Goal: Task Accomplishment & Management: Complete application form

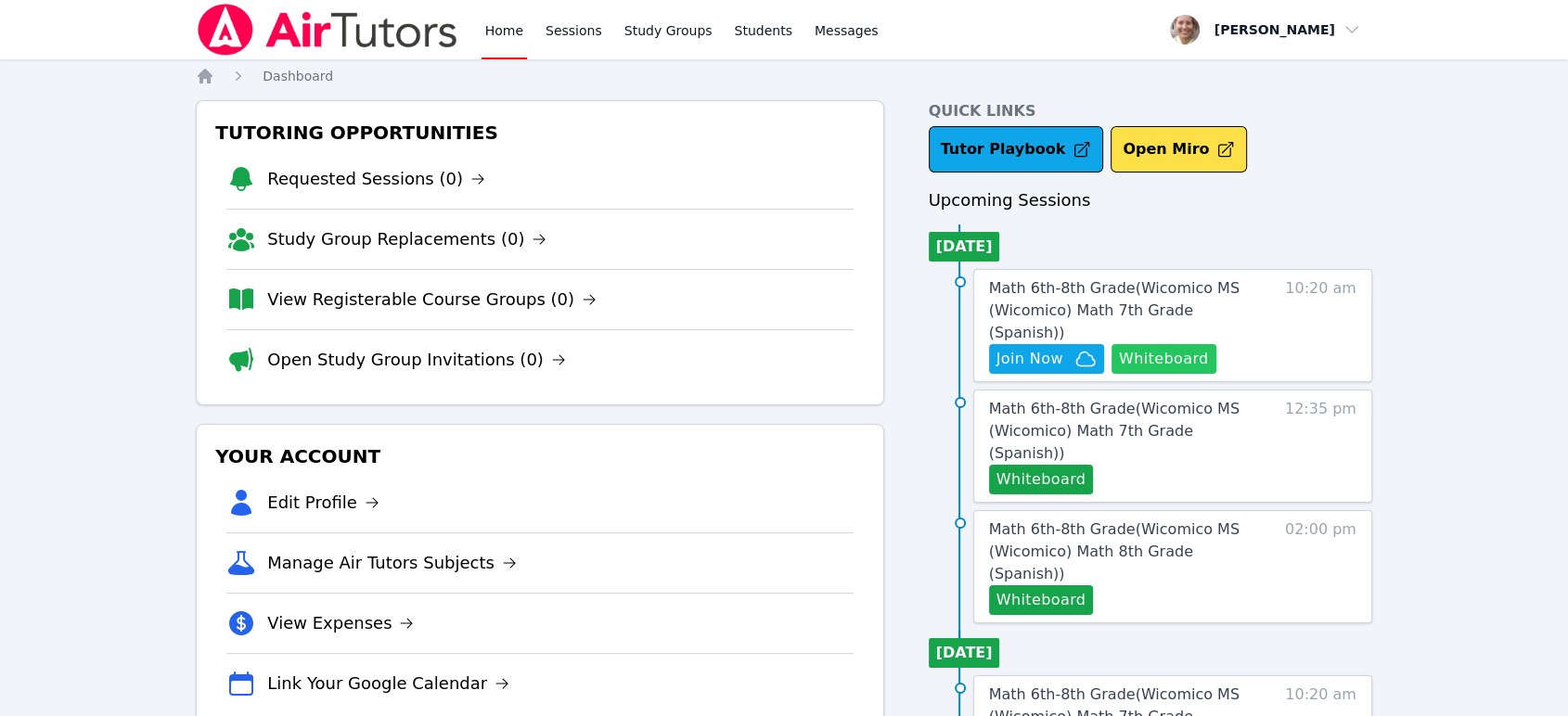
click at [1174, 344] on button "Whiteboard" at bounding box center [1163, 359] width 105 height 30
click at [1039, 347] on span "Join Now" at bounding box center [1029, 358] width 67 height 22
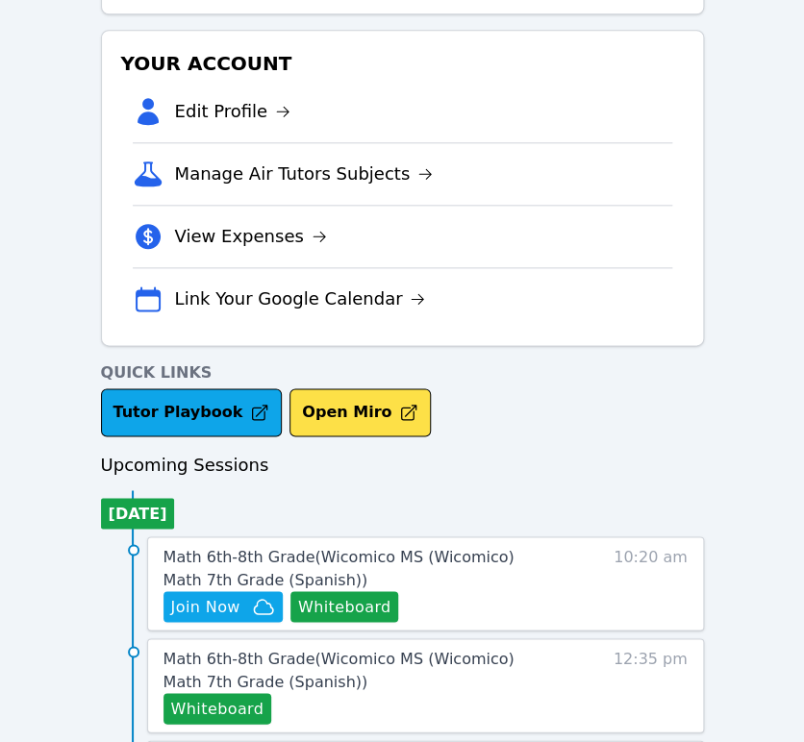
scroll to position [533, 0]
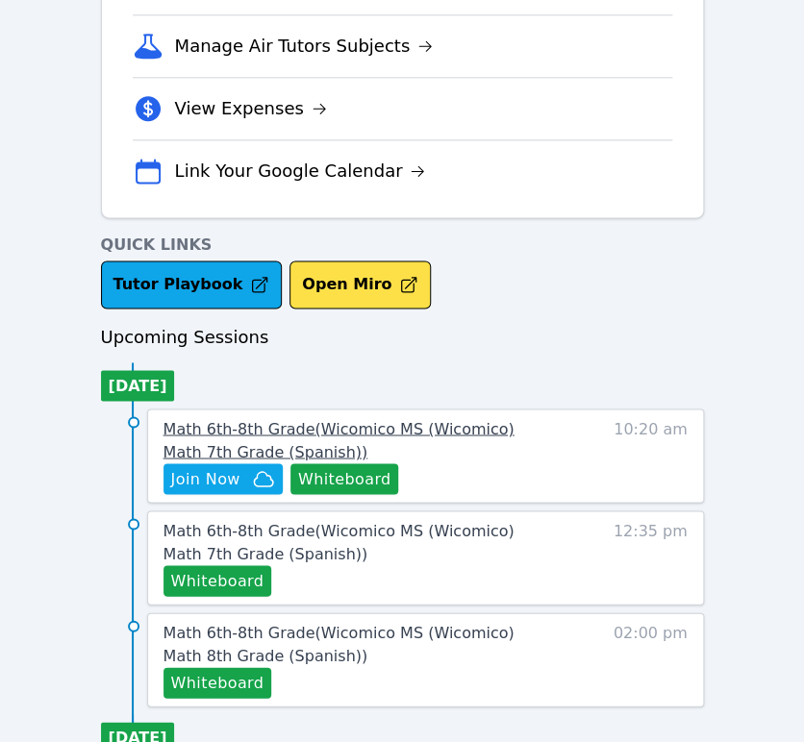
click at [420, 422] on span "Math 6th-8th Grade ( Wicomico MS (Wicomico) Math 7th Grade (Spanish) )" at bounding box center [338, 439] width 351 height 41
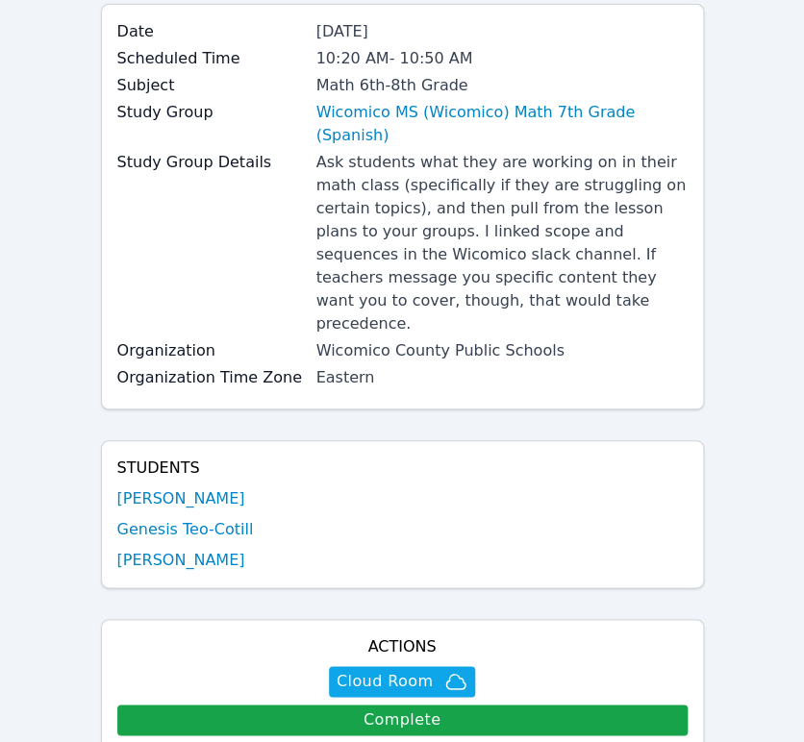
scroll to position [107, 0]
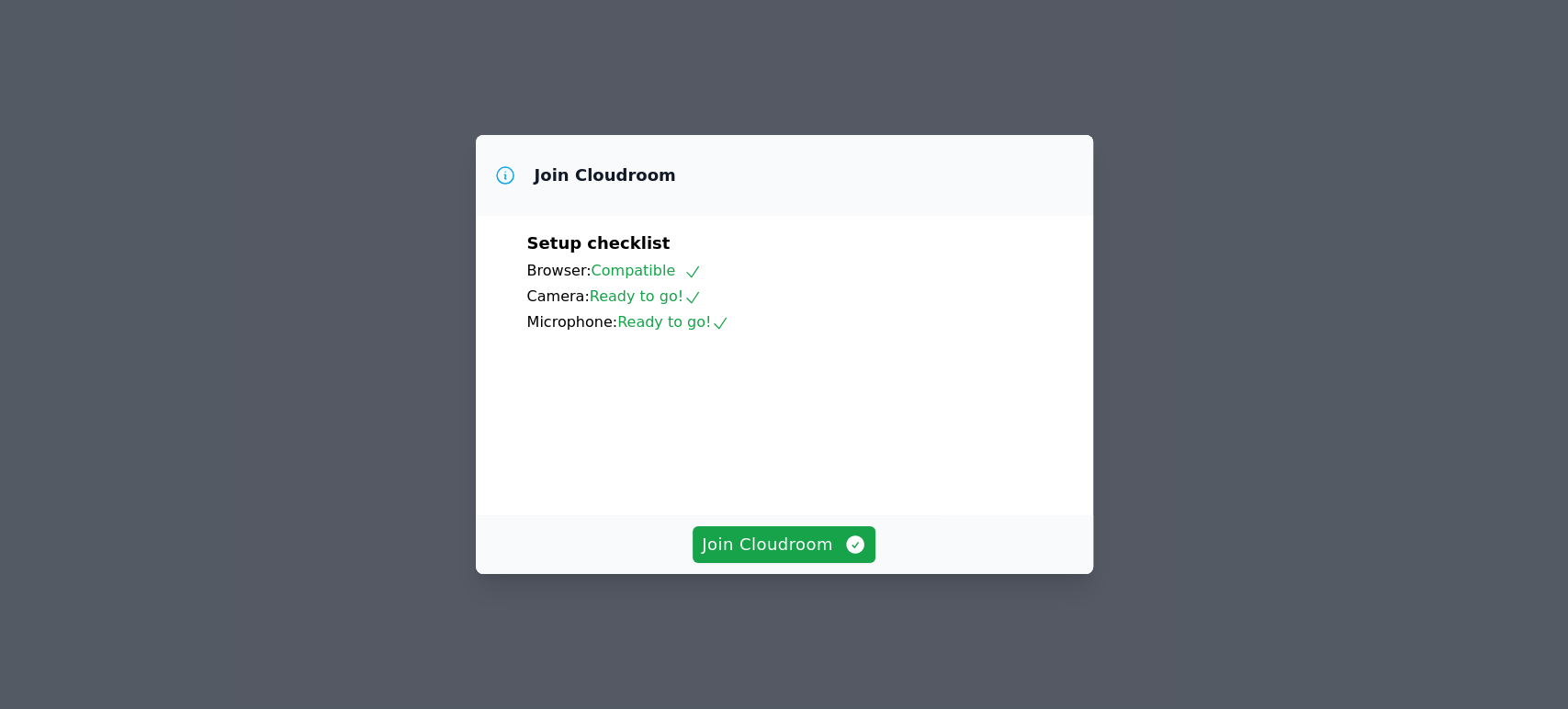
click at [774, 563] on button "Join Cloudroom" at bounding box center [784, 545] width 183 height 36
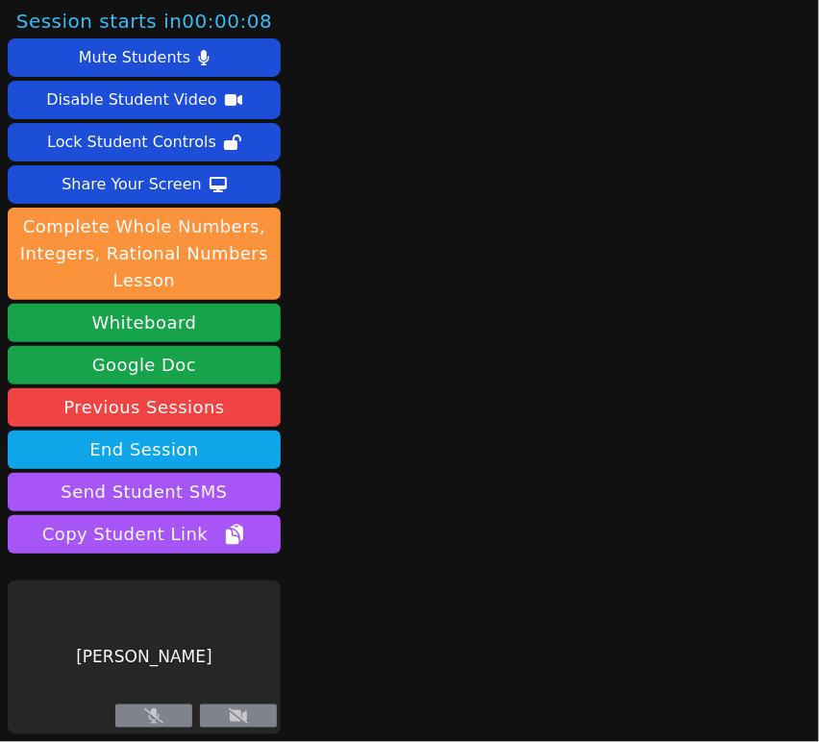
click at [131, 712] on button at bounding box center [153, 716] width 77 height 23
drag, startPoint x: 131, startPoint y: 712, endPoint x: 155, endPoint y: 720, distance: 25.2
click at [142, 715] on button at bounding box center [153, 716] width 77 height 23
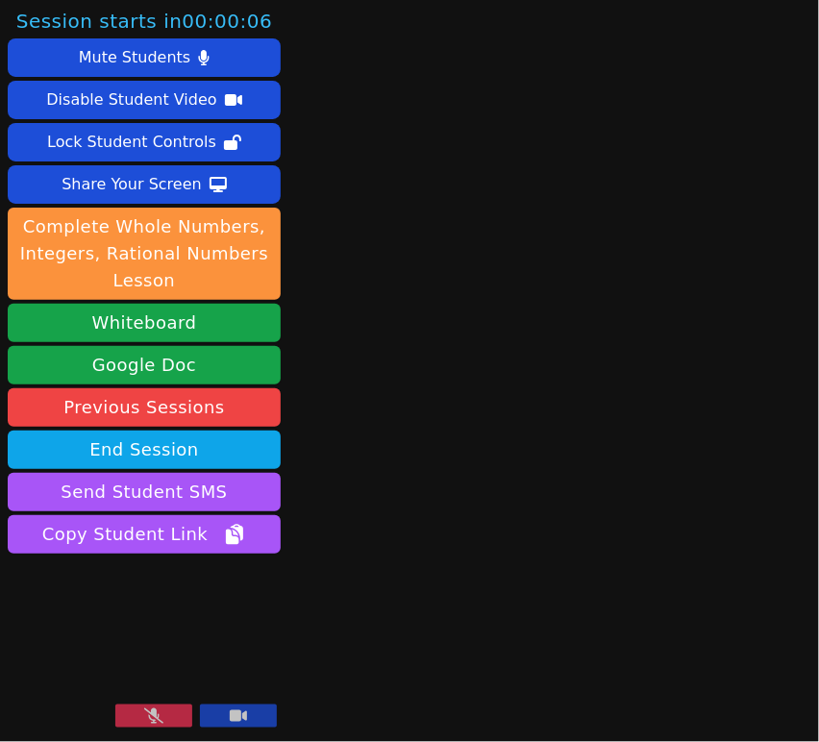
click at [166, 715] on button at bounding box center [153, 716] width 77 height 23
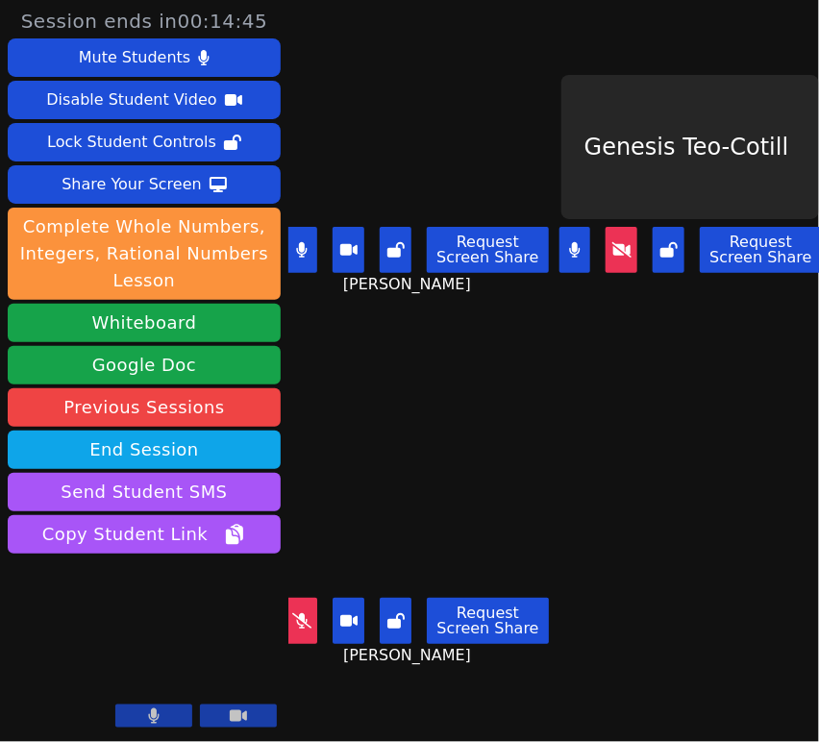
click at [301, 613] on icon at bounding box center [301, 620] width 19 height 15
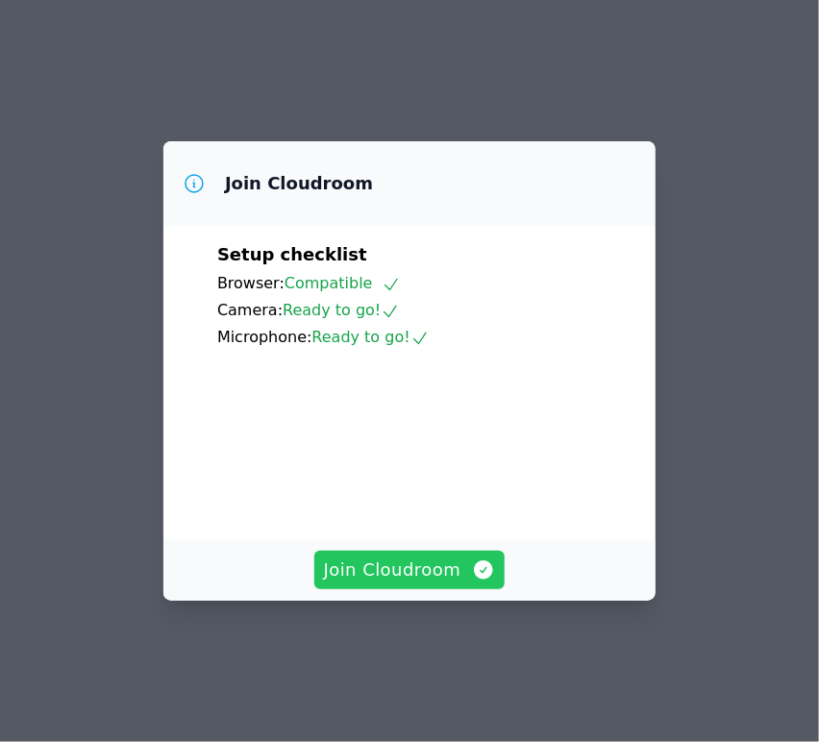
click at [388, 583] on span "Join Cloudroom" at bounding box center [410, 570] width 172 height 27
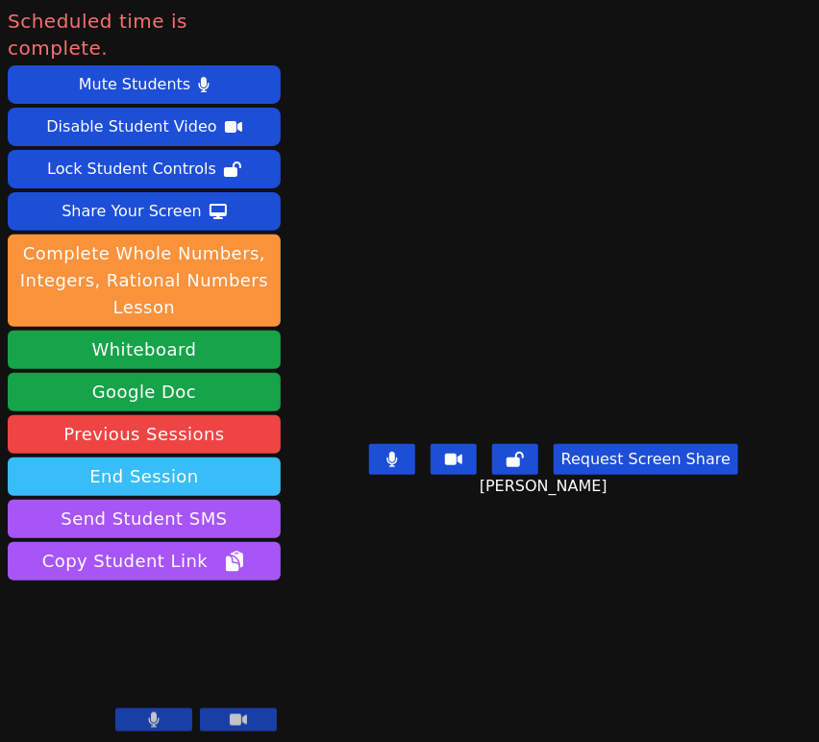
click at [130, 458] on button "End Session" at bounding box center [144, 477] width 273 height 38
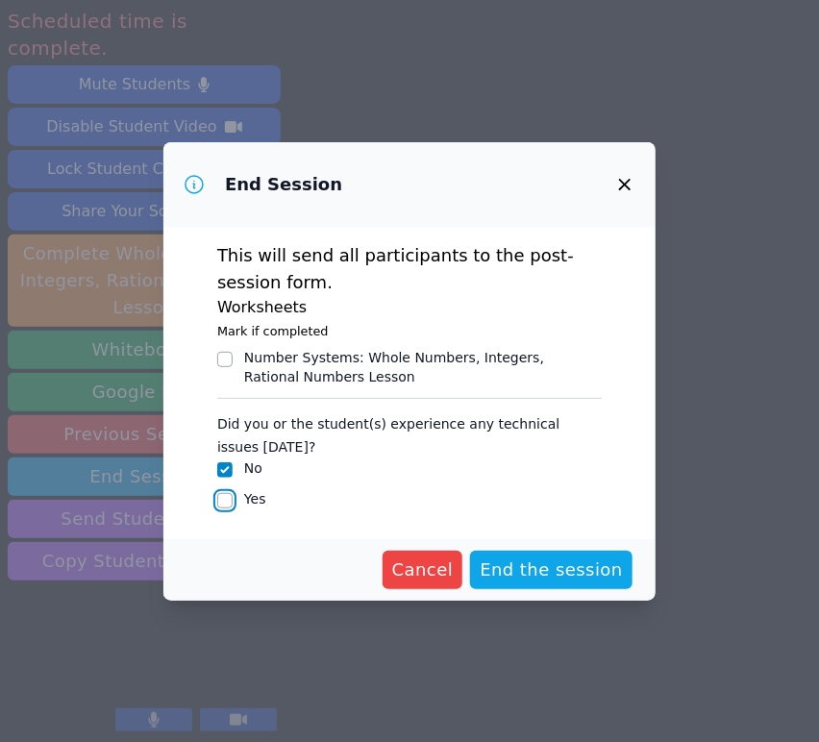
click at [226, 505] on input "Yes" at bounding box center [224, 500] width 15 height 15
checkbox input "true"
checkbox input "false"
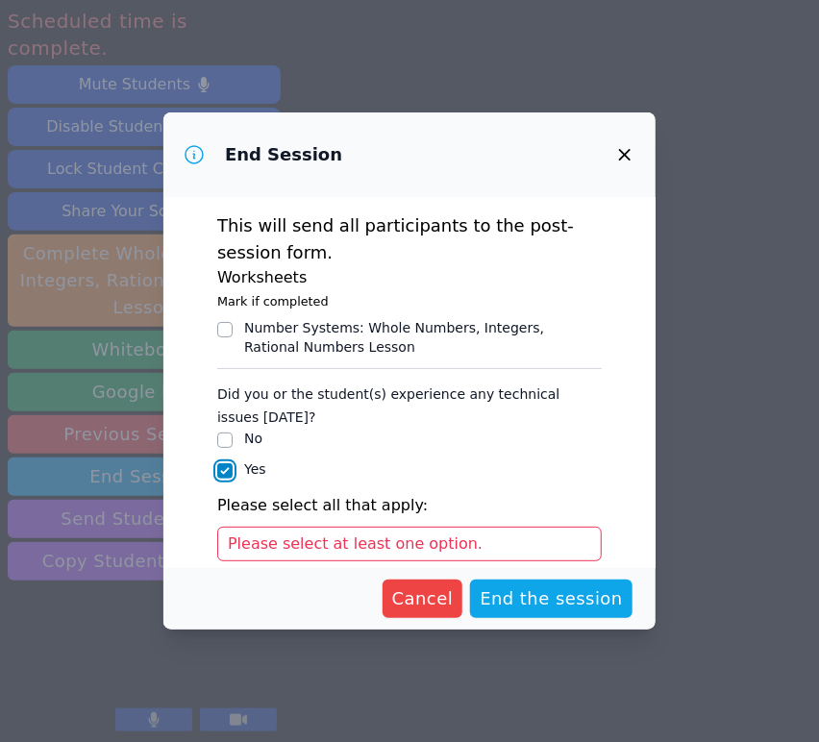
scroll to position [201, 0]
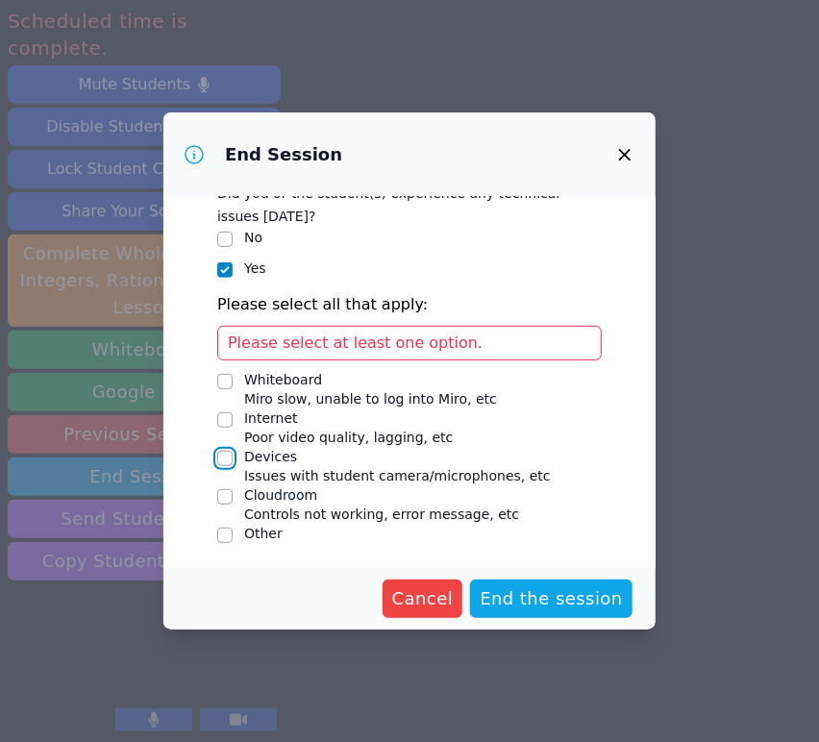
click at [224, 453] on input "Devices Issues with student camera/microphones, etc" at bounding box center [224, 458] width 15 height 15
checkbox input "true"
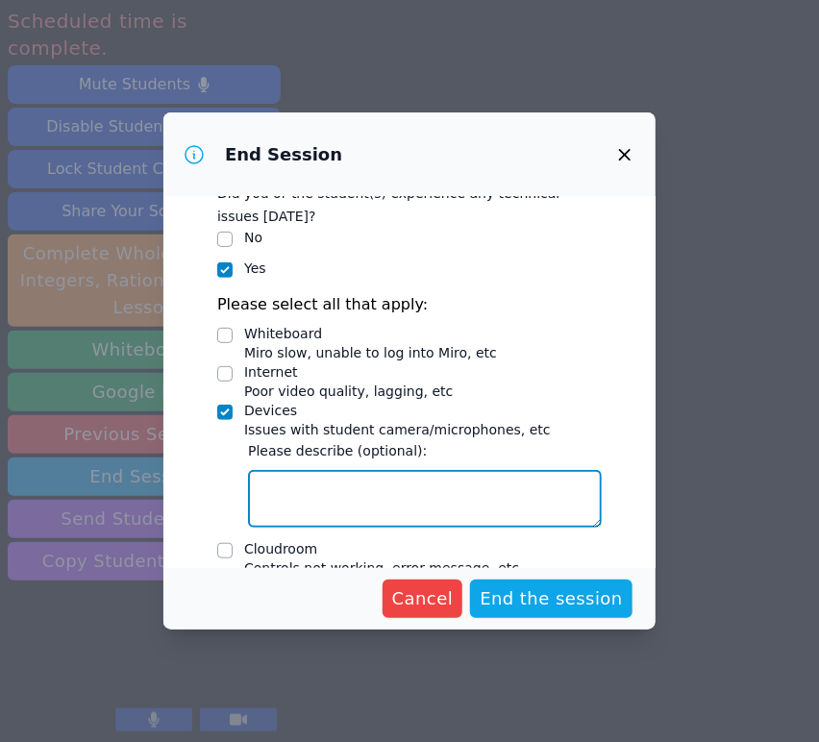
click at [338, 477] on textarea "Devices Issues with student camera/microphones, etc" at bounding box center [425, 499] width 354 height 58
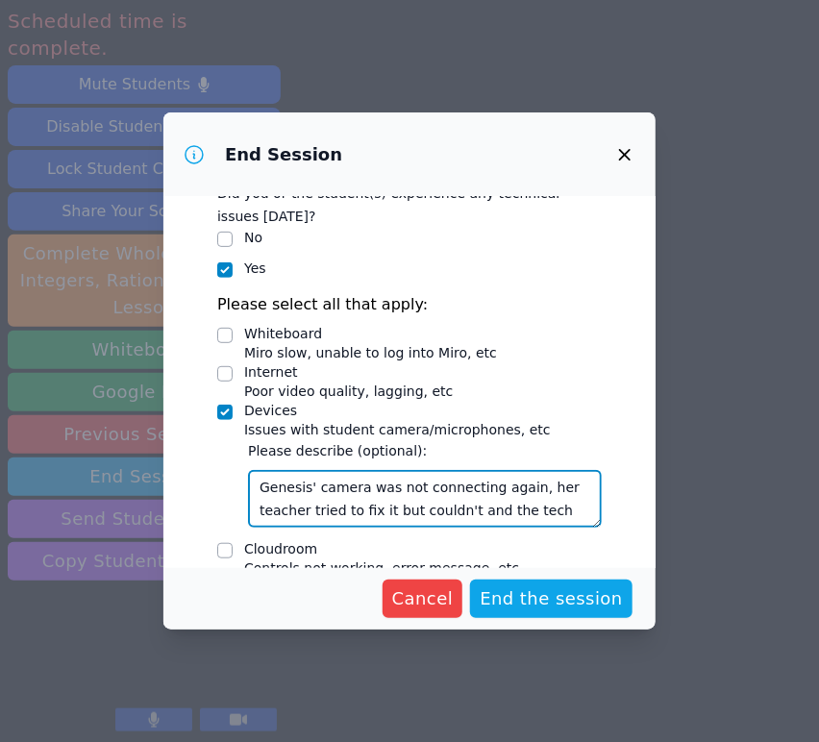
scroll to position [15, 0]
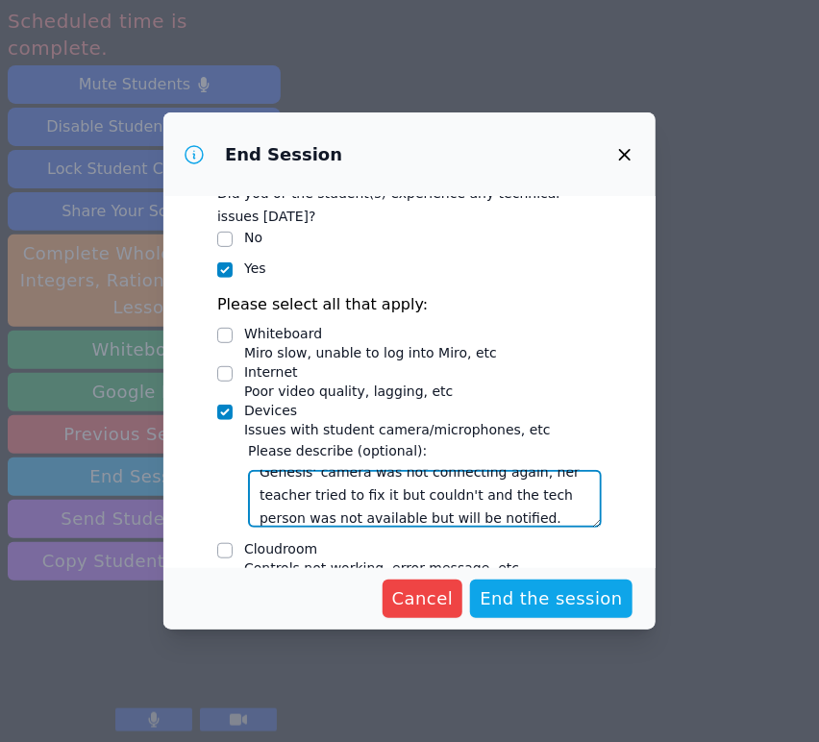
type textarea "Genesis' camera was not connecting again, her teacher tried to fix it but could…"
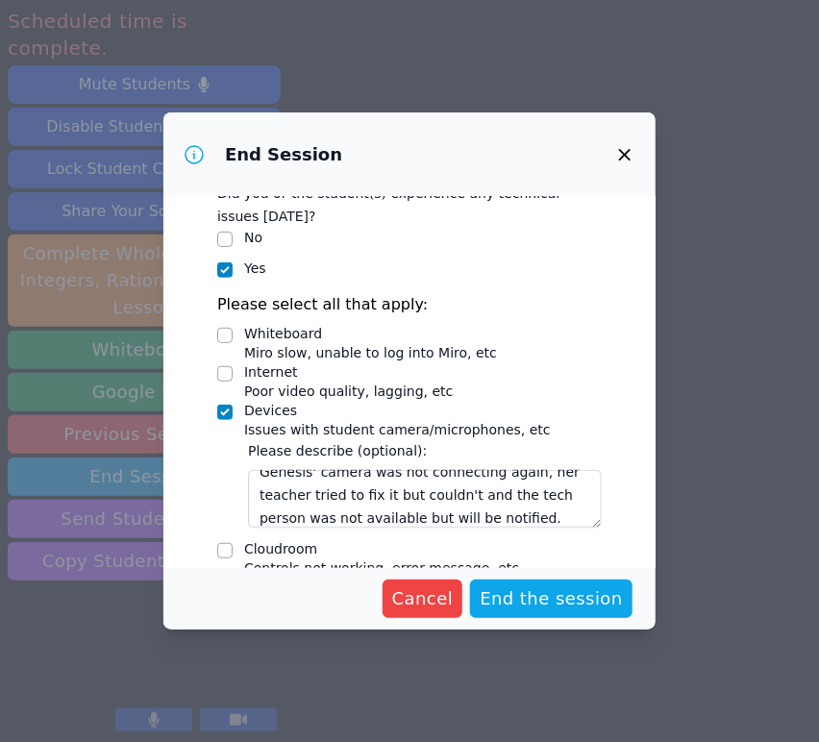
click at [565, 620] on div "Cancel End the session" at bounding box center [409, 599] width 492 height 62
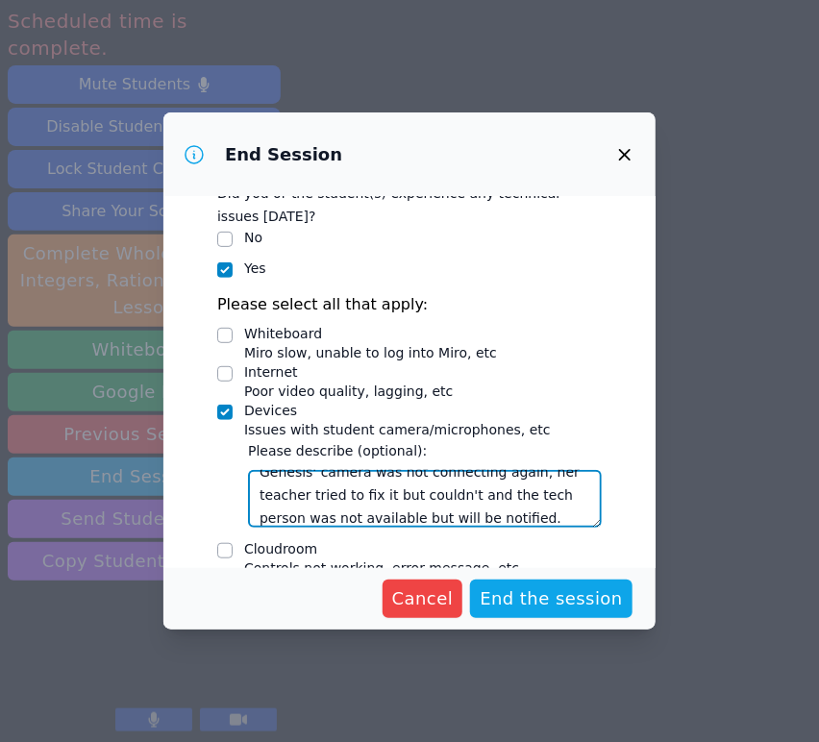
click at [549, 523] on textarea "Genesis' camera was not connecting again, her teacher tried to fix it but could…" at bounding box center [425, 499] width 354 height 58
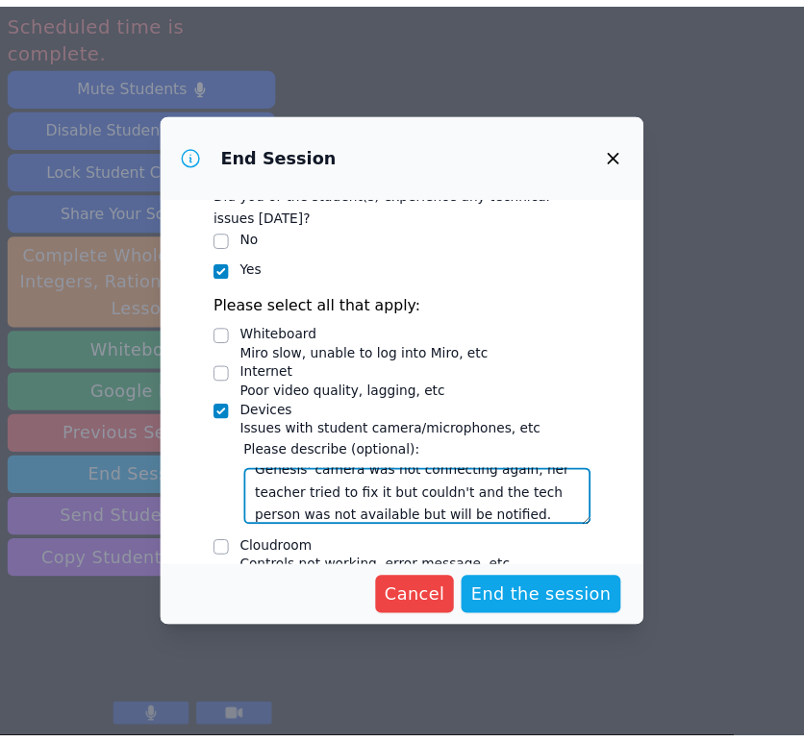
scroll to position [0, 0]
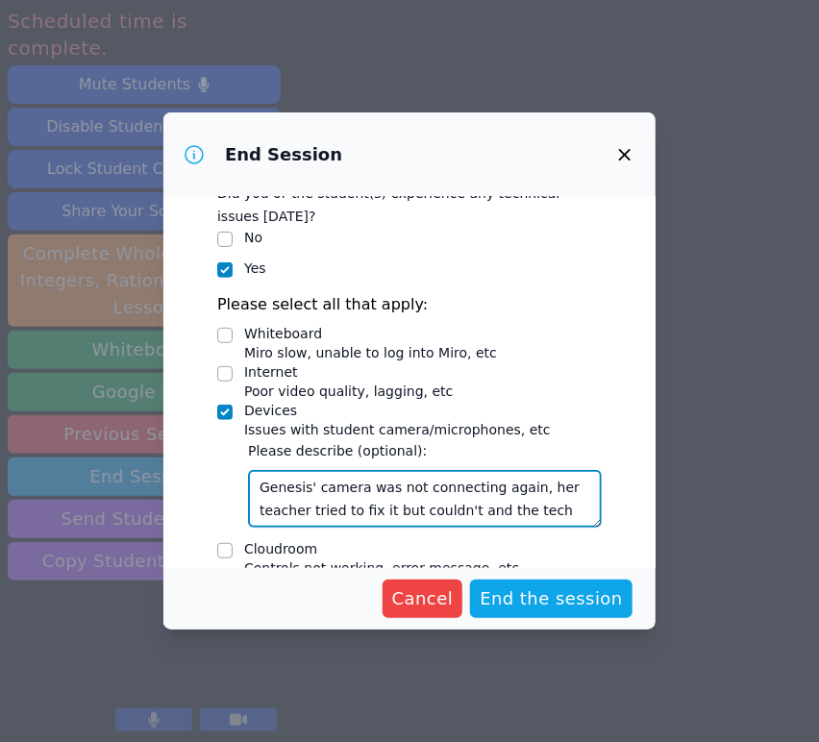
drag, startPoint x: 549, startPoint y: 518, endPoint x: 183, endPoint y: 433, distance: 376.1
click at [183, 433] on div "This will send all participants to the post-session form. Worksheets Mark if co…" at bounding box center [409, 382] width 492 height 371
click at [507, 490] on textarea "Genesis' camera was not connecting again, her teacher tried to fix it but could…" at bounding box center [425, 499] width 354 height 58
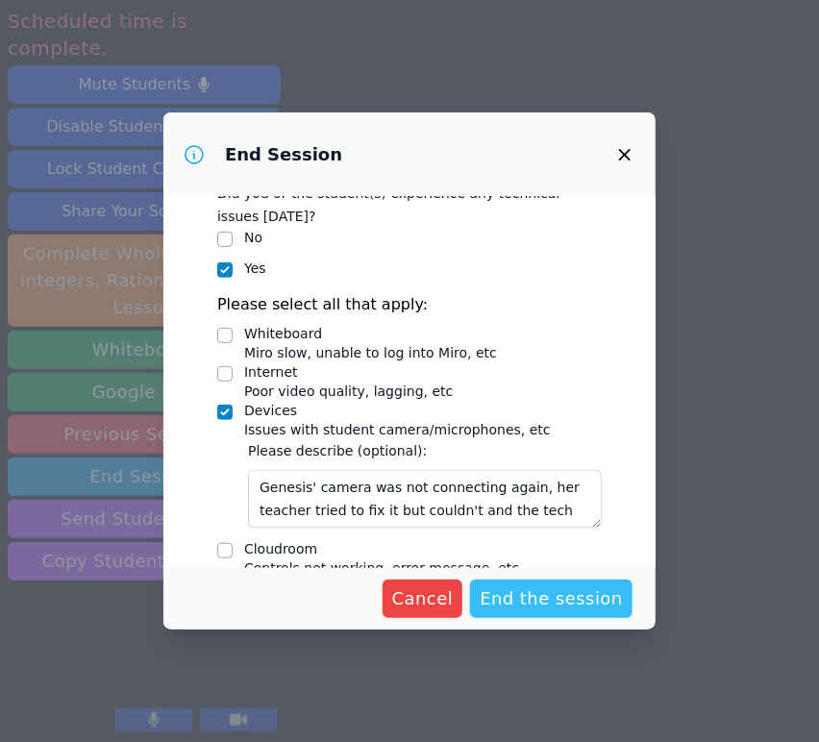
click at [536, 606] on span "End the session" at bounding box center [551, 598] width 143 height 27
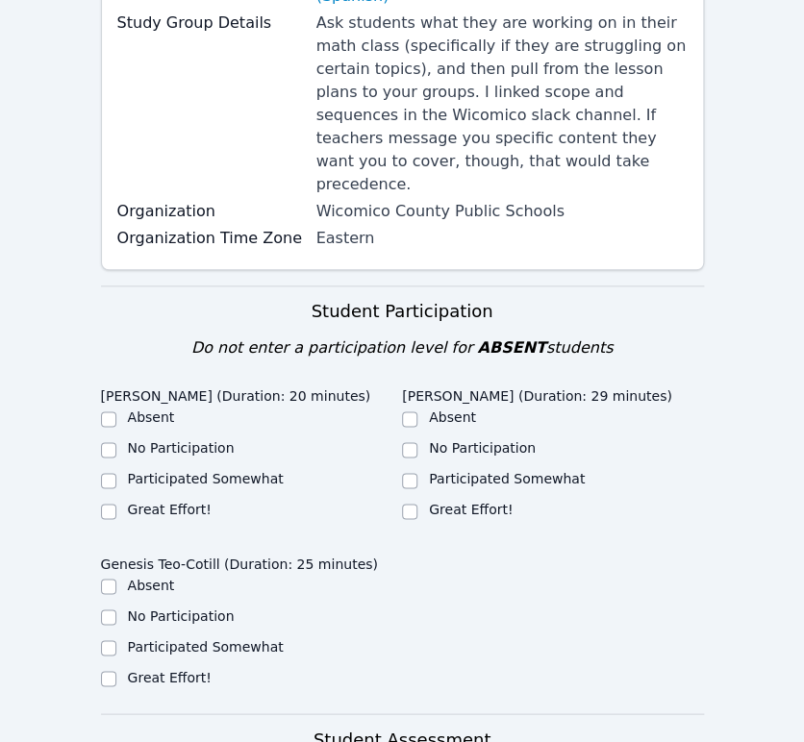
scroll to position [427, 0]
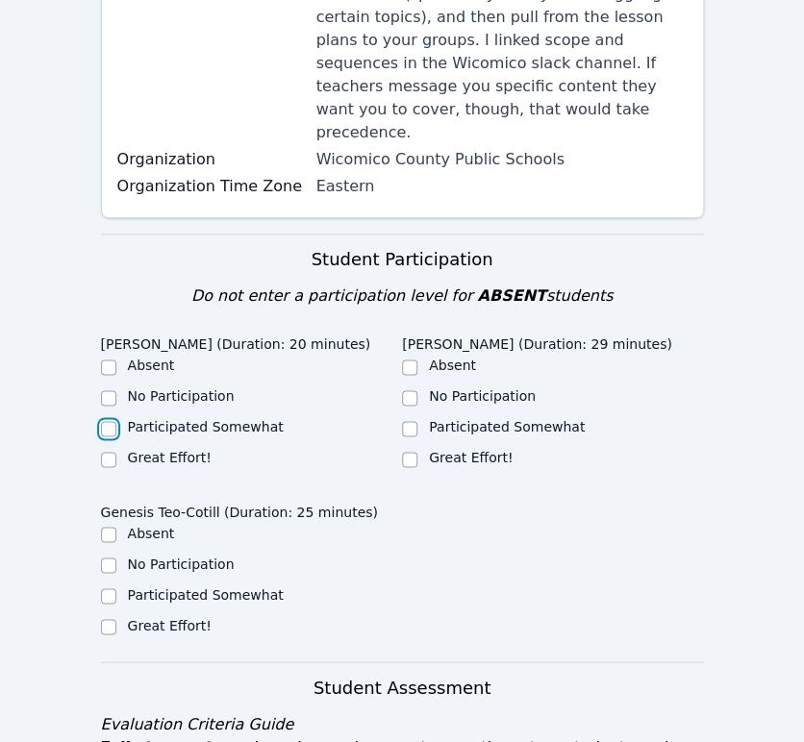
click at [108, 421] on input "Participated Somewhat" at bounding box center [108, 428] width 15 height 15
checkbox input "true"
click at [411, 452] on input "Great Effort!" at bounding box center [409, 459] width 15 height 15
checkbox input "true"
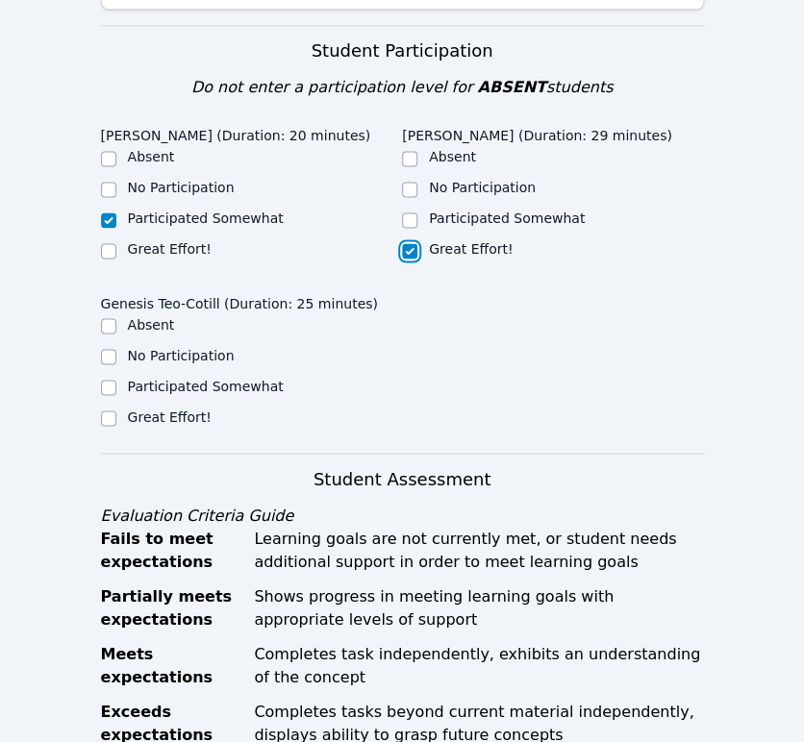
scroll to position [640, 0]
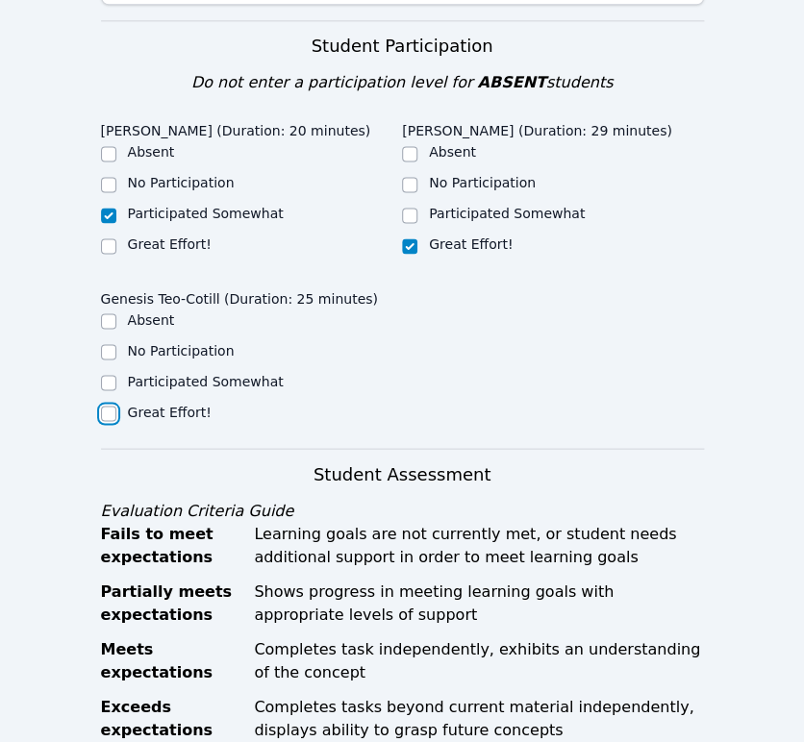
click at [110, 406] on input "Great Effort!" at bounding box center [108, 413] width 15 height 15
checkbox input "true"
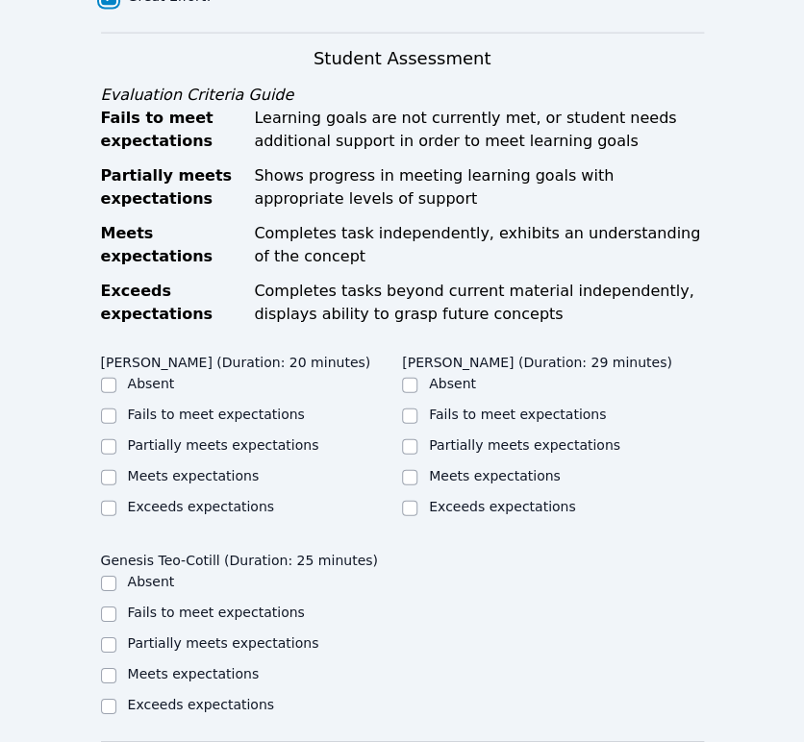
scroll to position [1068, 0]
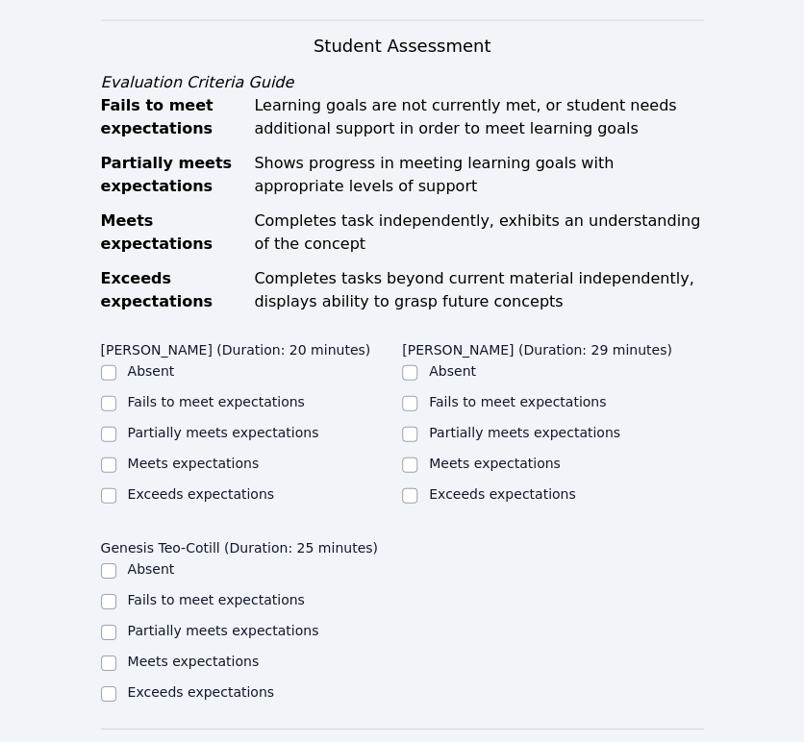
click at [216, 423] on div "Partially meets expectations" at bounding box center [223, 432] width 191 height 19
click at [250, 361] on ul "Absent Fails to meet expectations Partially meets expectations Meets expectatio…" at bounding box center [252, 434] width 302 height 146
click at [109, 427] on input "Partially meets expectations" at bounding box center [108, 434] width 15 height 15
checkbox input "true"
click at [410, 427] on input "Partially meets expectations" at bounding box center [409, 434] width 15 height 15
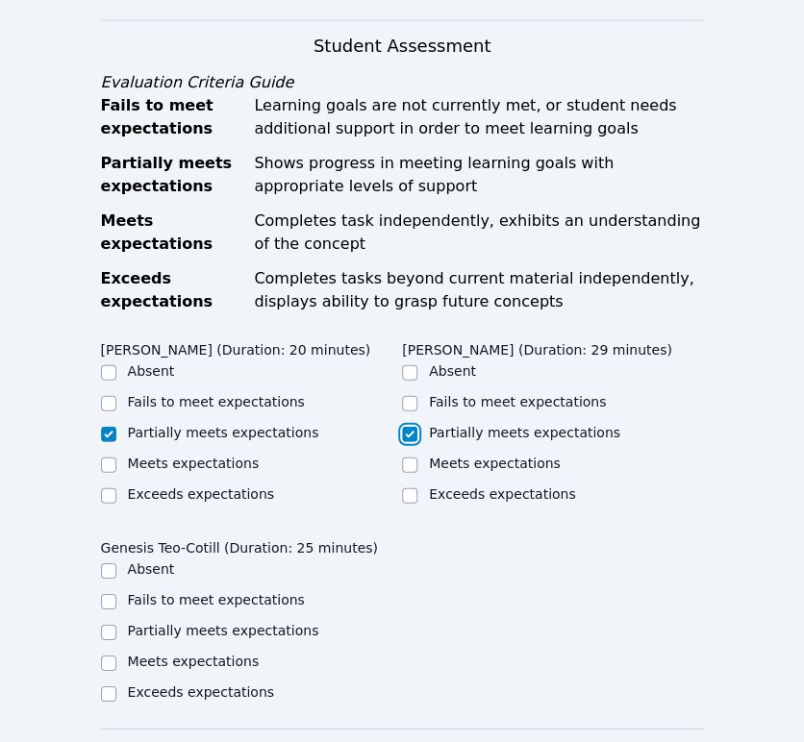
checkbox input "true"
click at [108, 625] on input "Partially meets expectations" at bounding box center [108, 632] width 15 height 15
checkbox input "true"
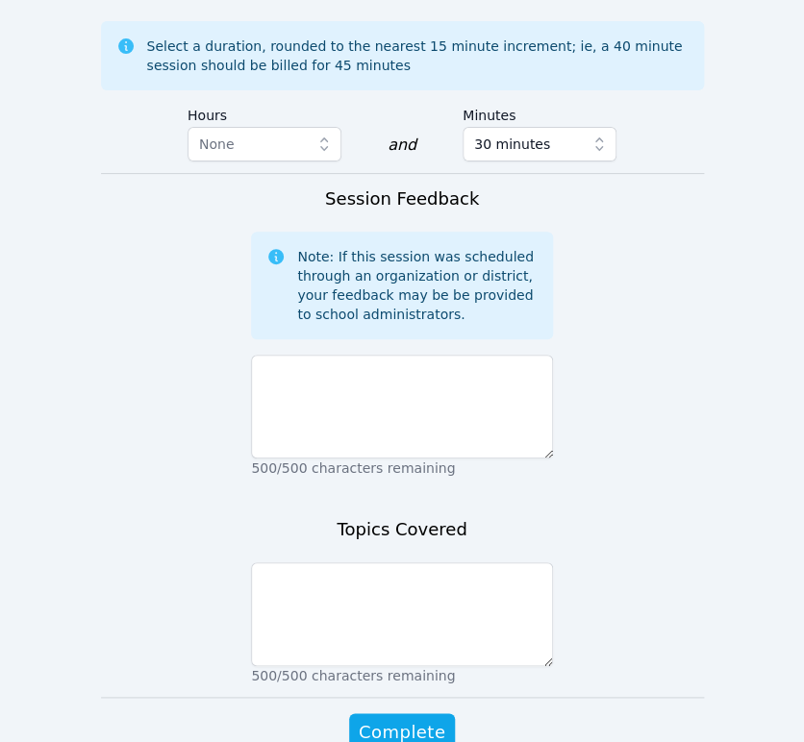
scroll to position [1868, 0]
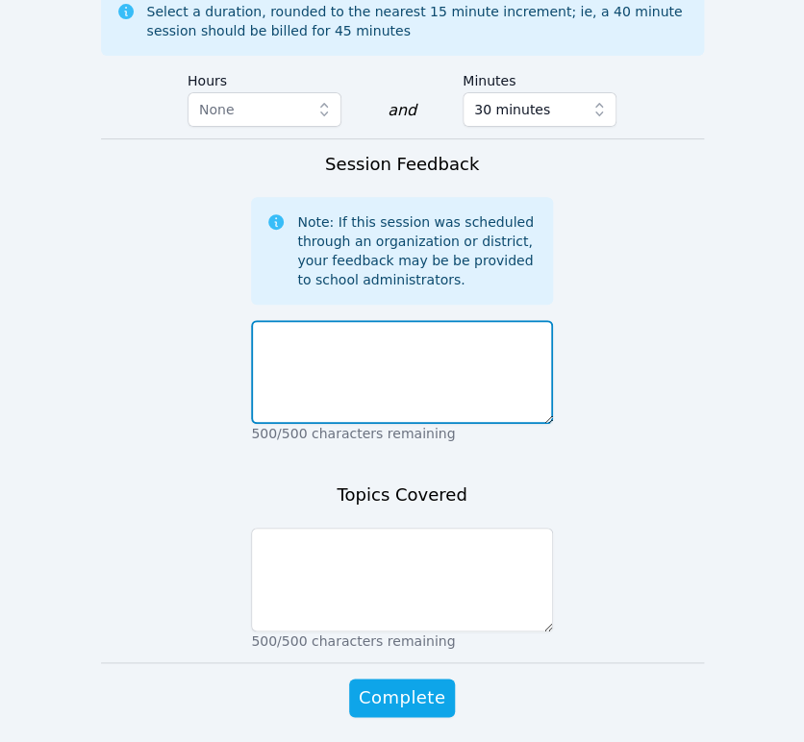
click at [432, 320] on textarea at bounding box center [402, 372] width 302 height 104
paste textarea "Genesis' camera was not connecting again, her teacher tried to fix it but could…"
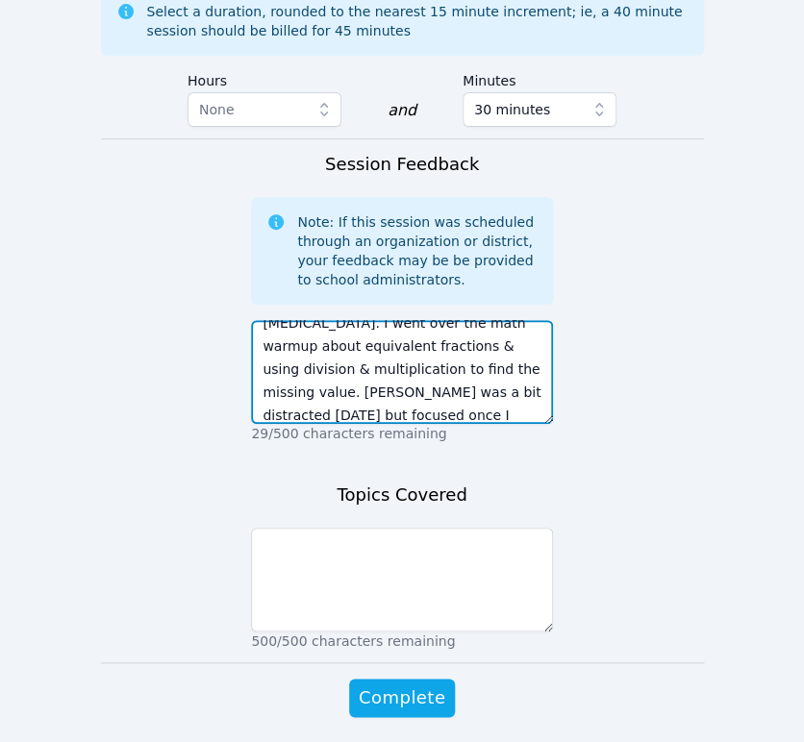
scroll to position [176, 0]
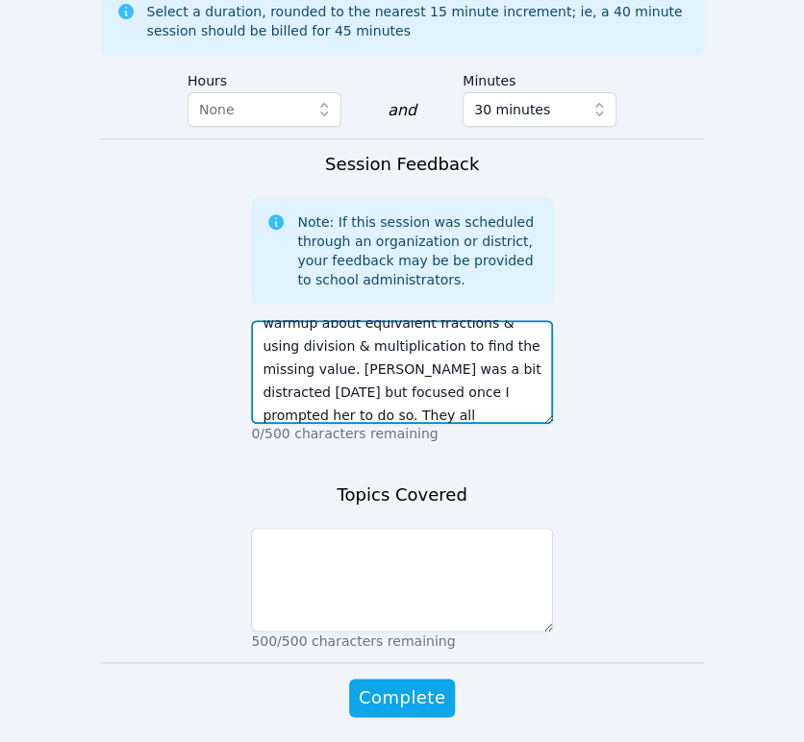
type textarea "Genesis' camera was not connecting again, her teacher tried to fix it but could…"
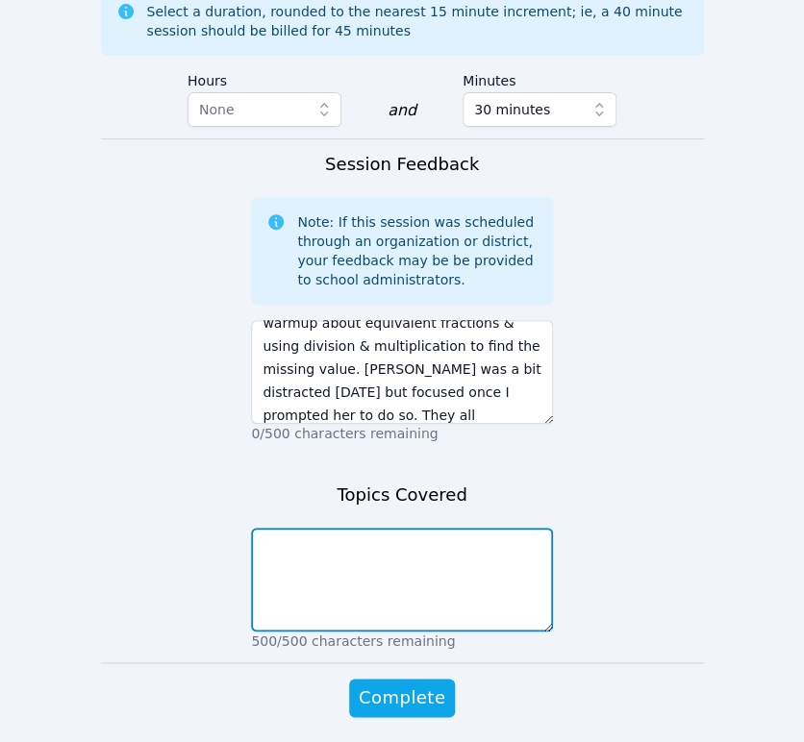
click at [438, 528] on textarea at bounding box center [402, 580] width 302 height 104
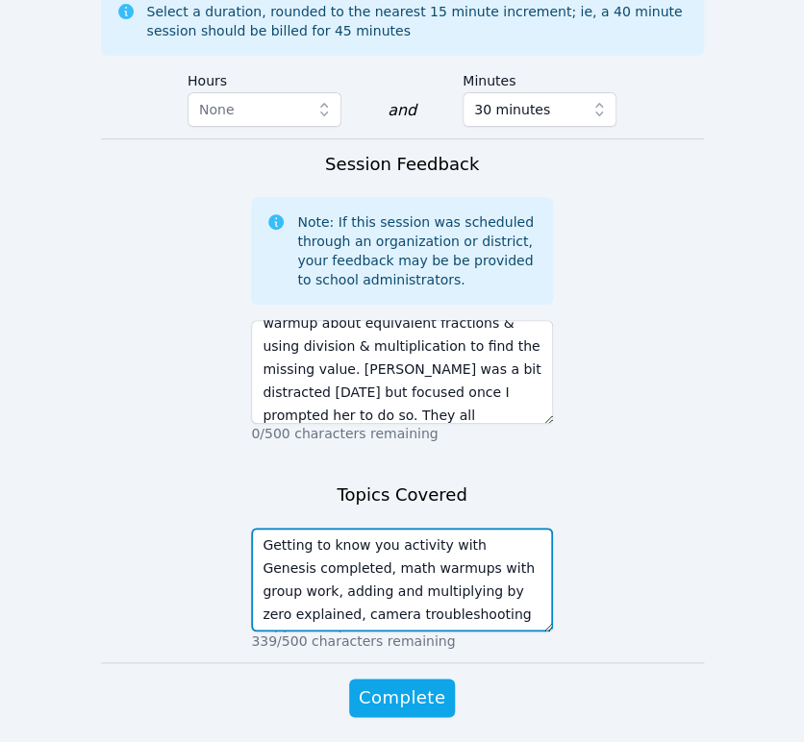
click at [507, 550] on textarea "Getting to know you activity with Genesis completed, math warmups with group wo…" at bounding box center [402, 580] width 302 height 104
click at [260, 528] on textarea "Getting to know you activity with Genesis completed, math warmups with group wo…" at bounding box center [402, 580] width 302 height 104
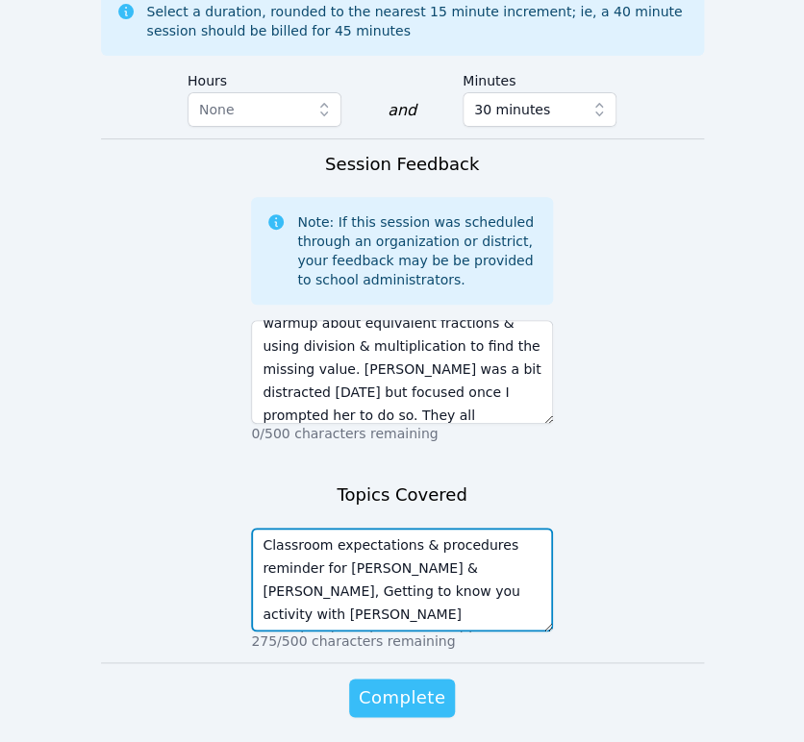
type textarea "Classroom expectations & procedures reminder for Maria & Kener, Getting to know…"
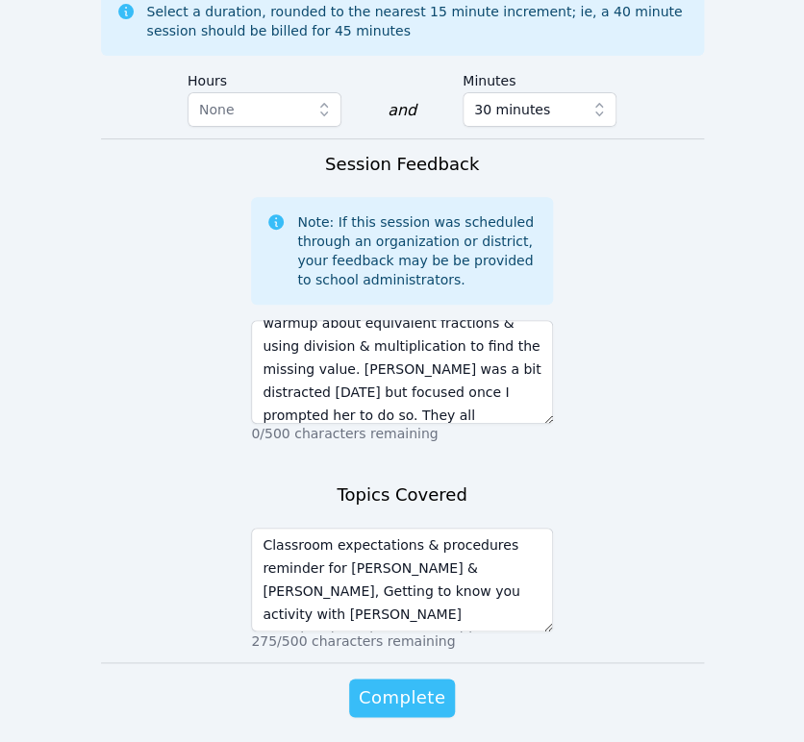
click at [440, 684] on span "Complete" at bounding box center [402, 697] width 87 height 27
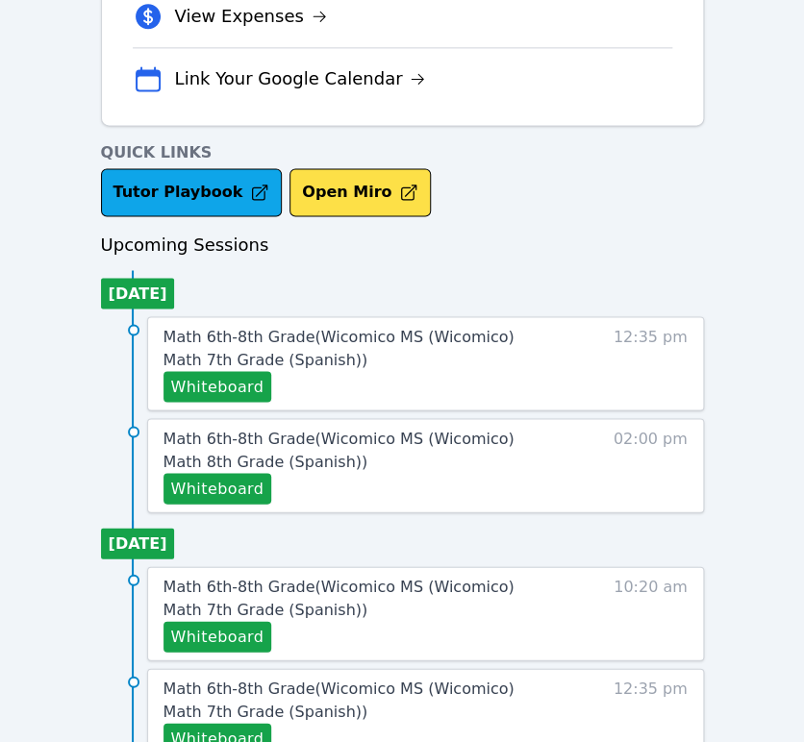
scroll to position [747, 0]
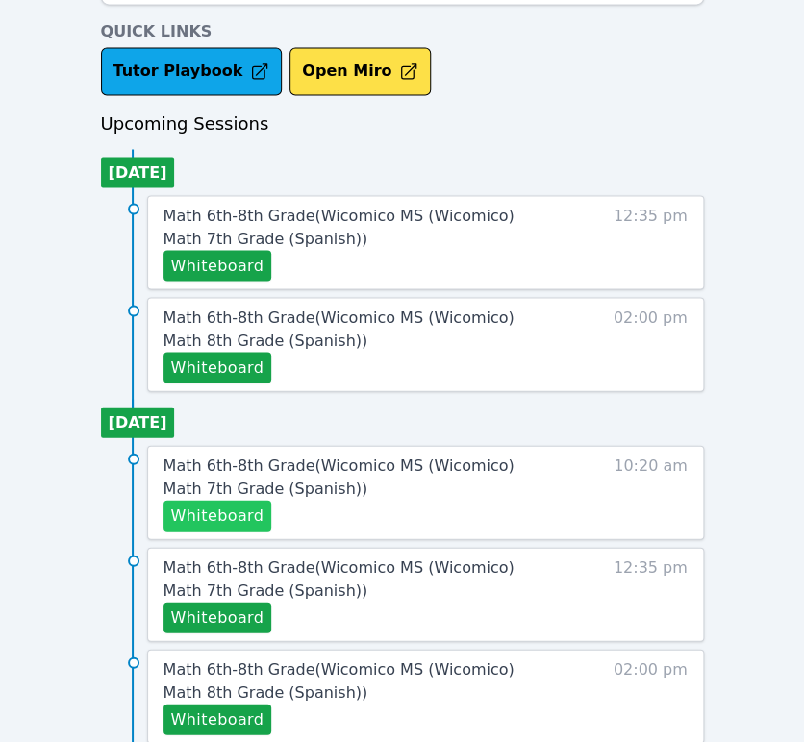
click at [230, 522] on button "Whiteboard" at bounding box center [217, 515] width 109 height 31
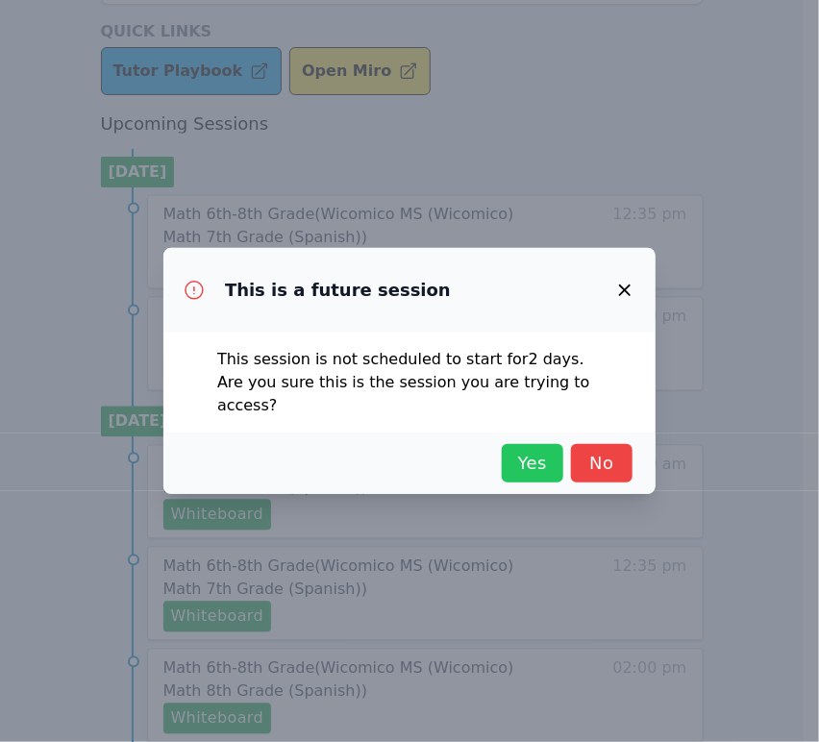
click at [515, 444] on button "Yes" at bounding box center [533, 463] width 62 height 38
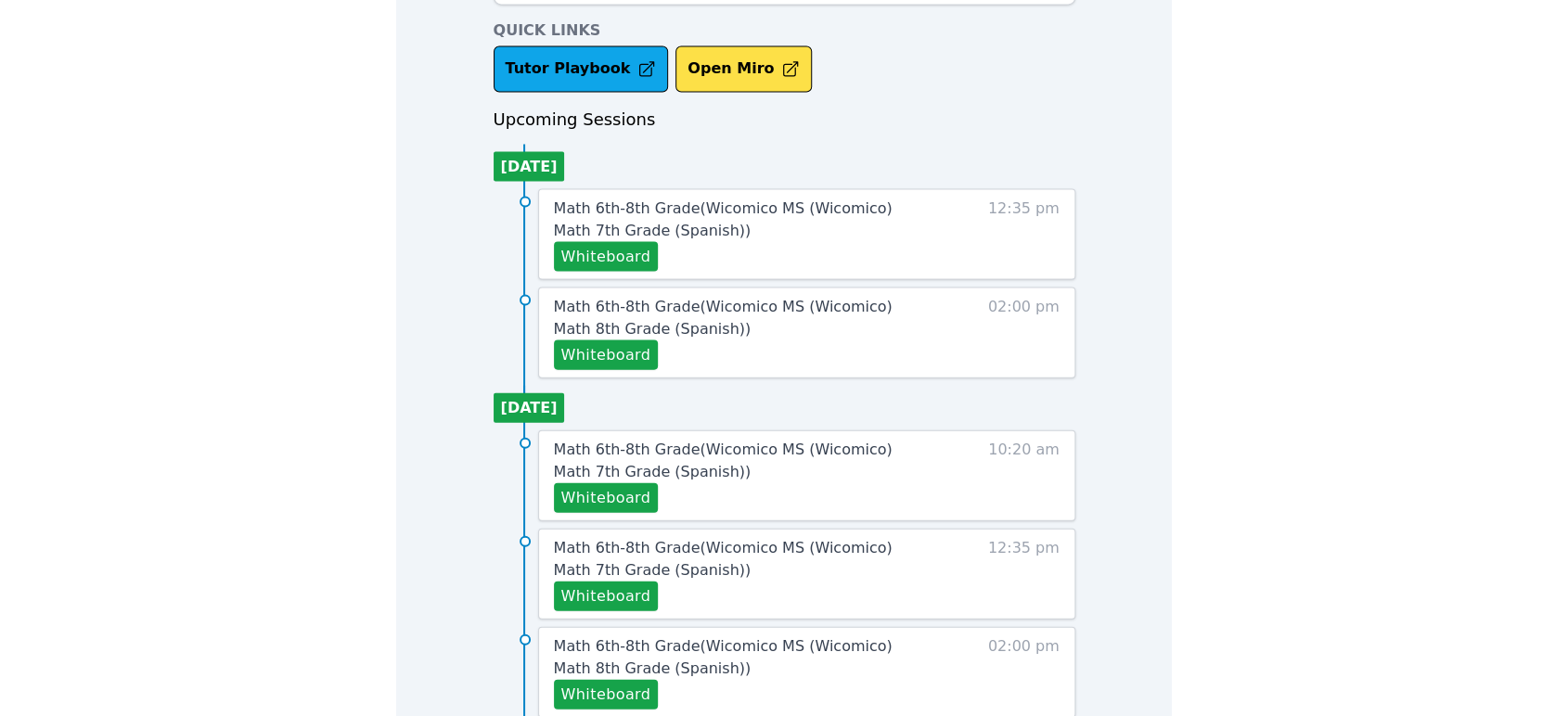
scroll to position [704, 0]
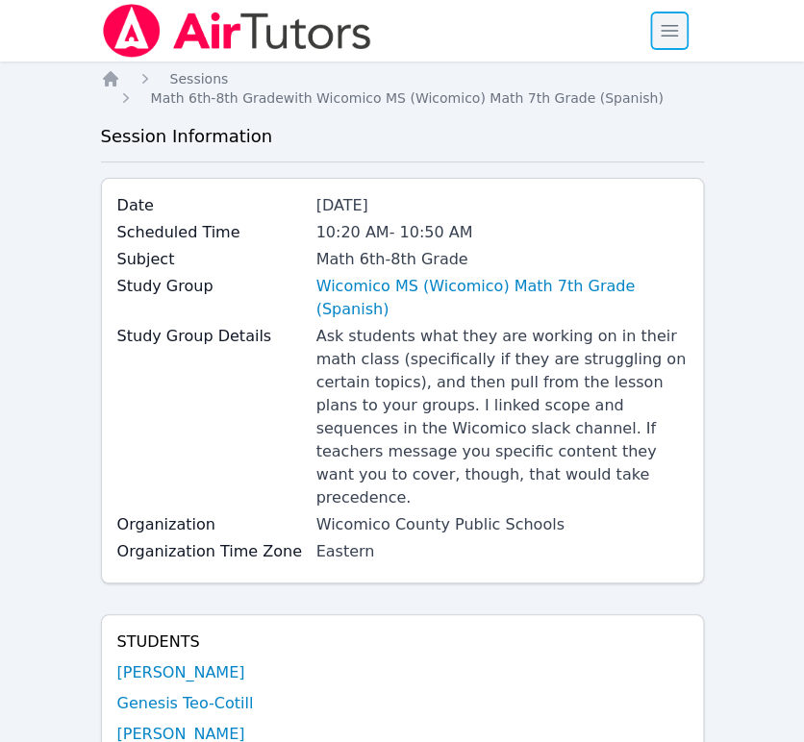
click at [668, 39] on span "button" at bounding box center [669, 31] width 42 height 42
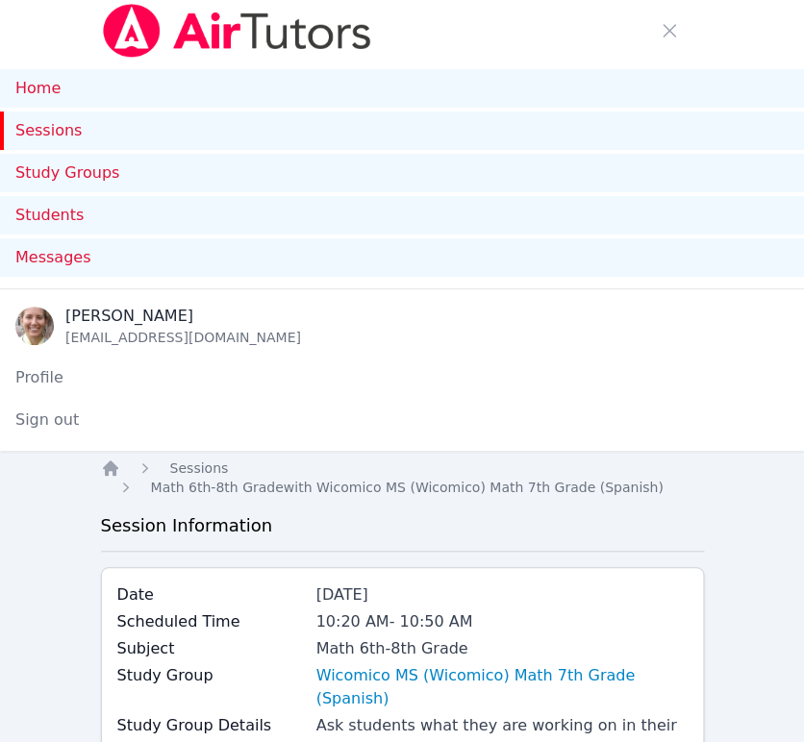
click at [71, 136] on link "Sessions" at bounding box center [402, 130] width 804 height 38
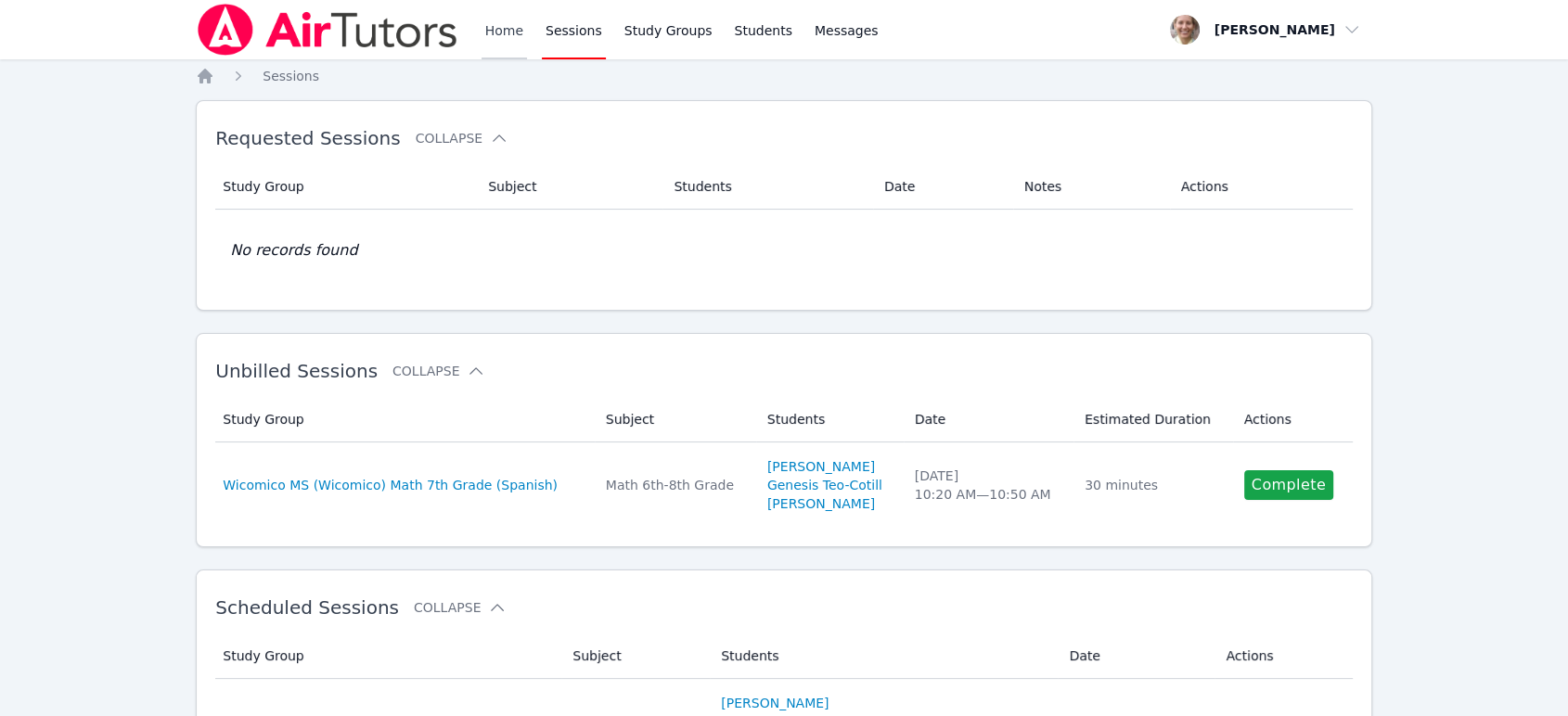
click at [507, 21] on link "Home" at bounding box center [504, 30] width 45 height 60
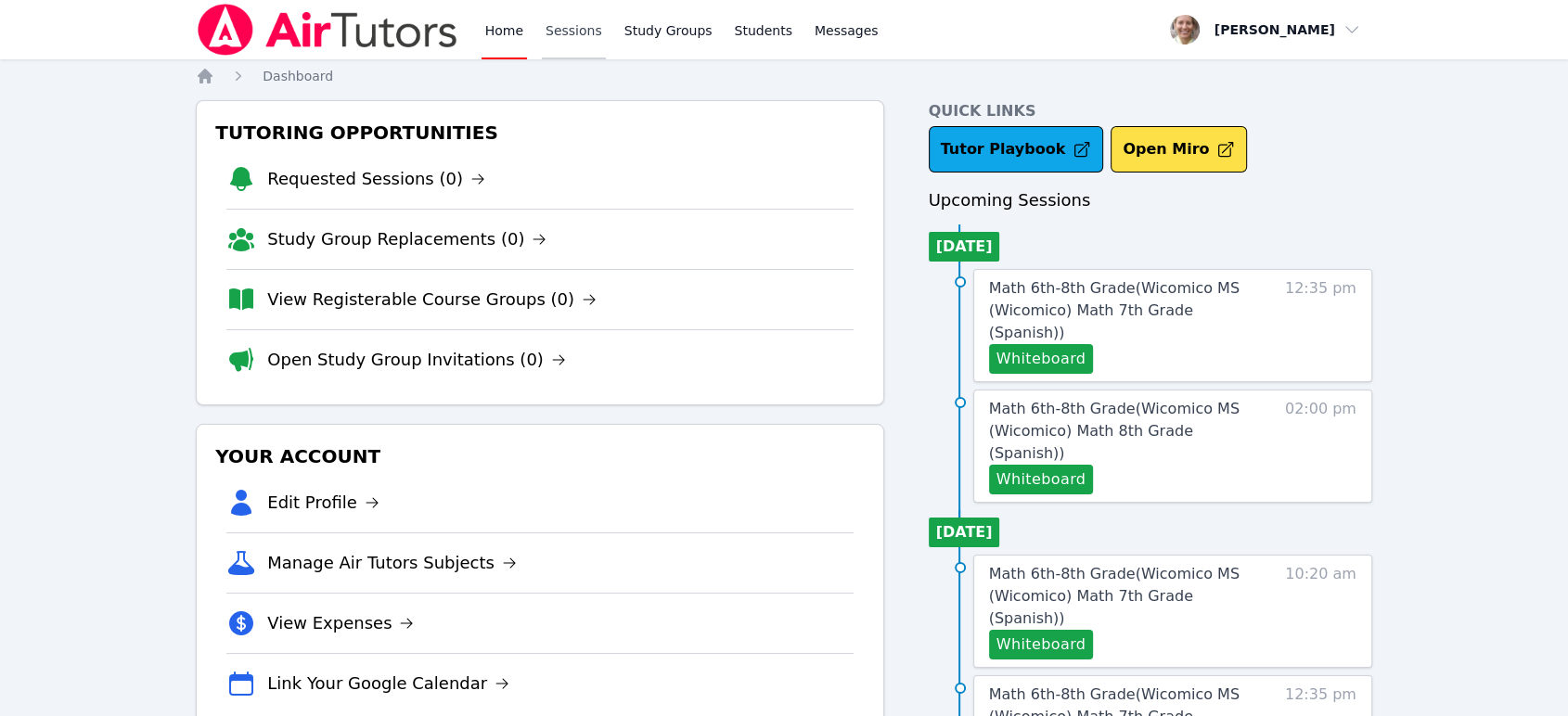
click at [548, 36] on link "Sessions" at bounding box center [574, 30] width 64 height 60
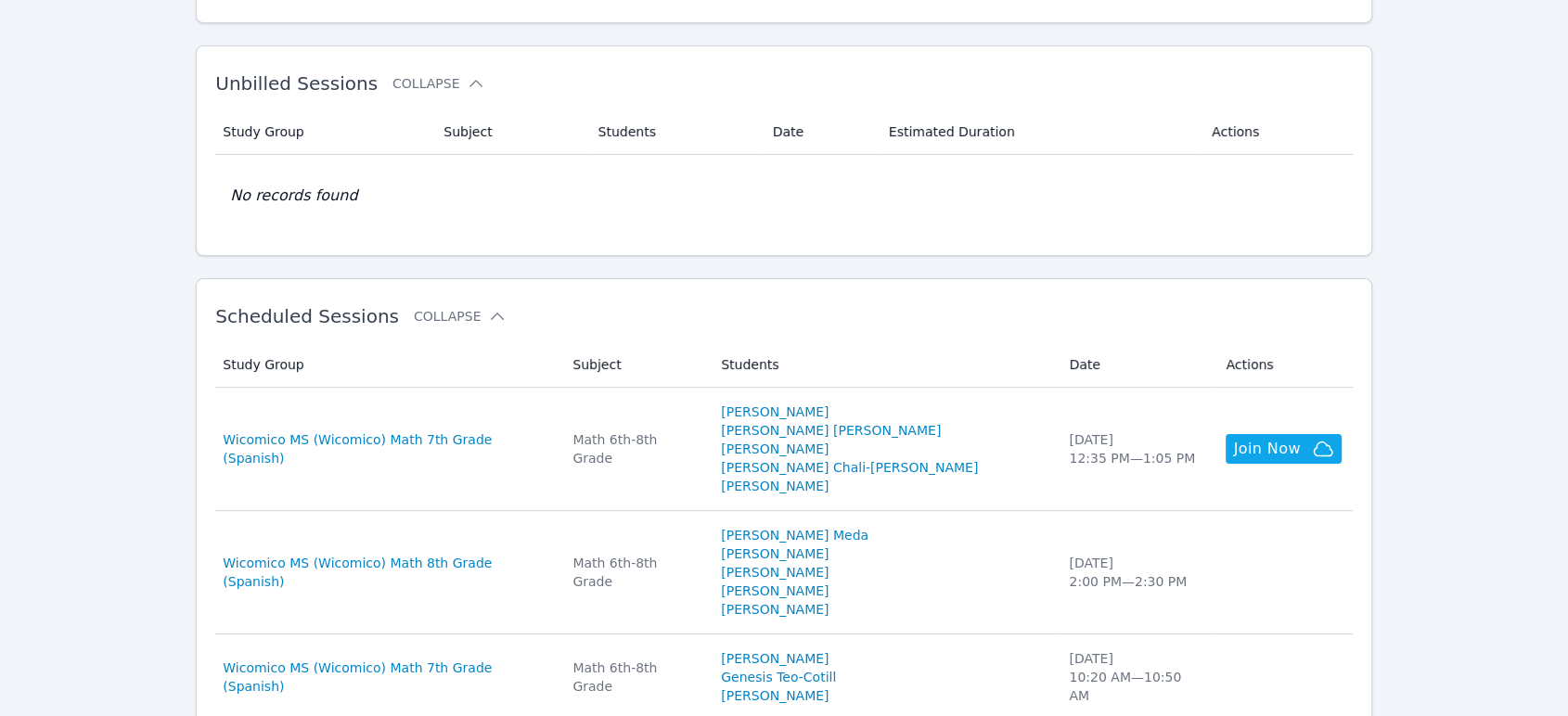
scroll to position [412, 0]
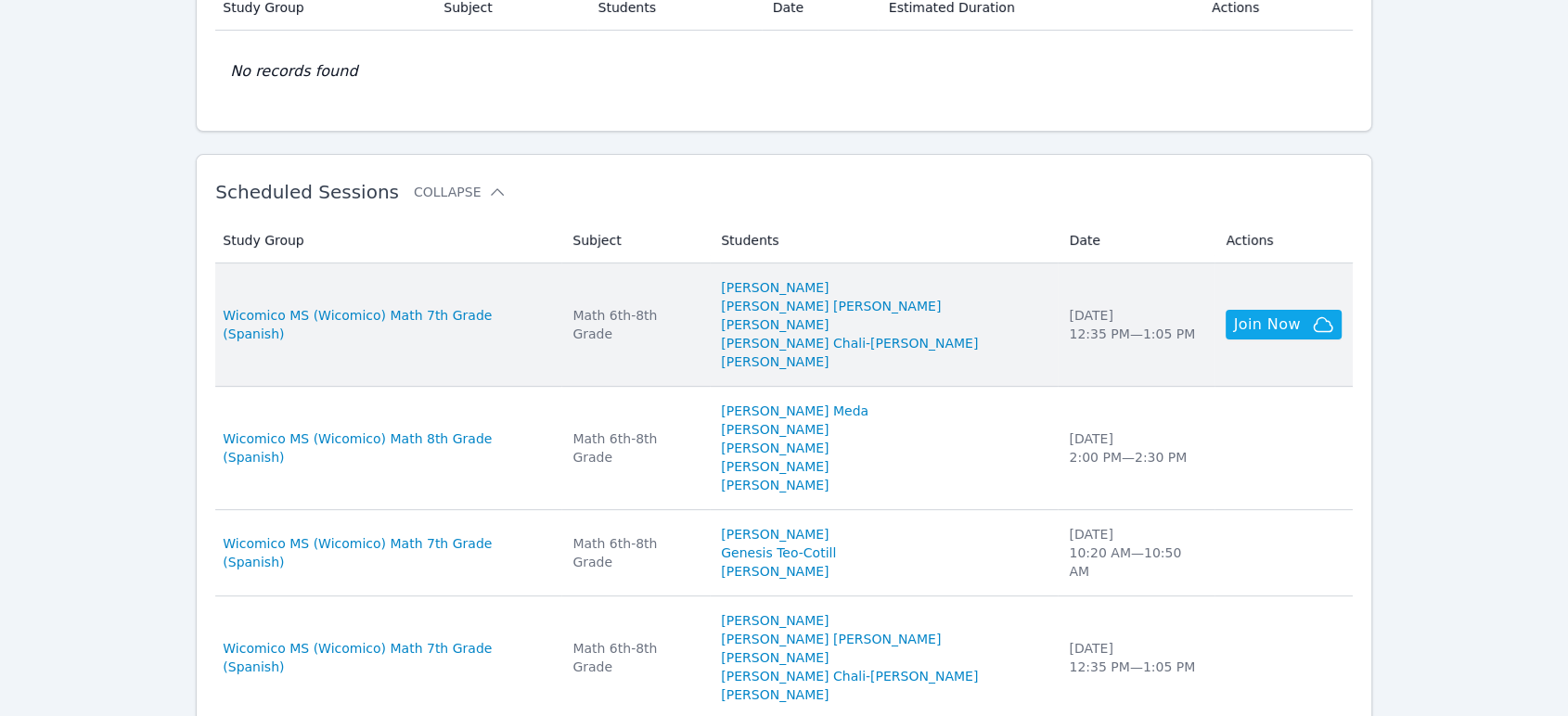
click at [775, 352] on li "Carlos Garcia" at bounding box center [883, 361] width 325 height 18
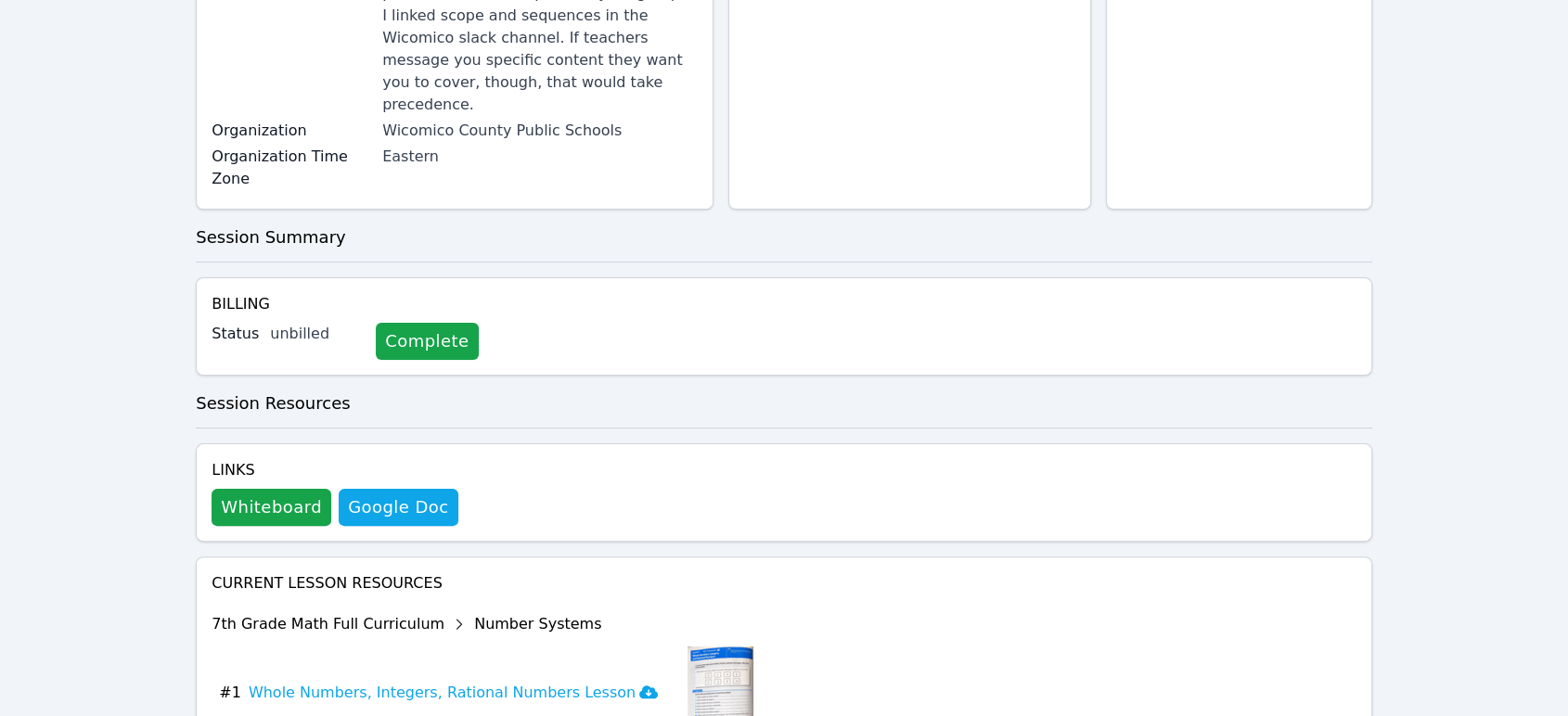
scroll to position [412, 0]
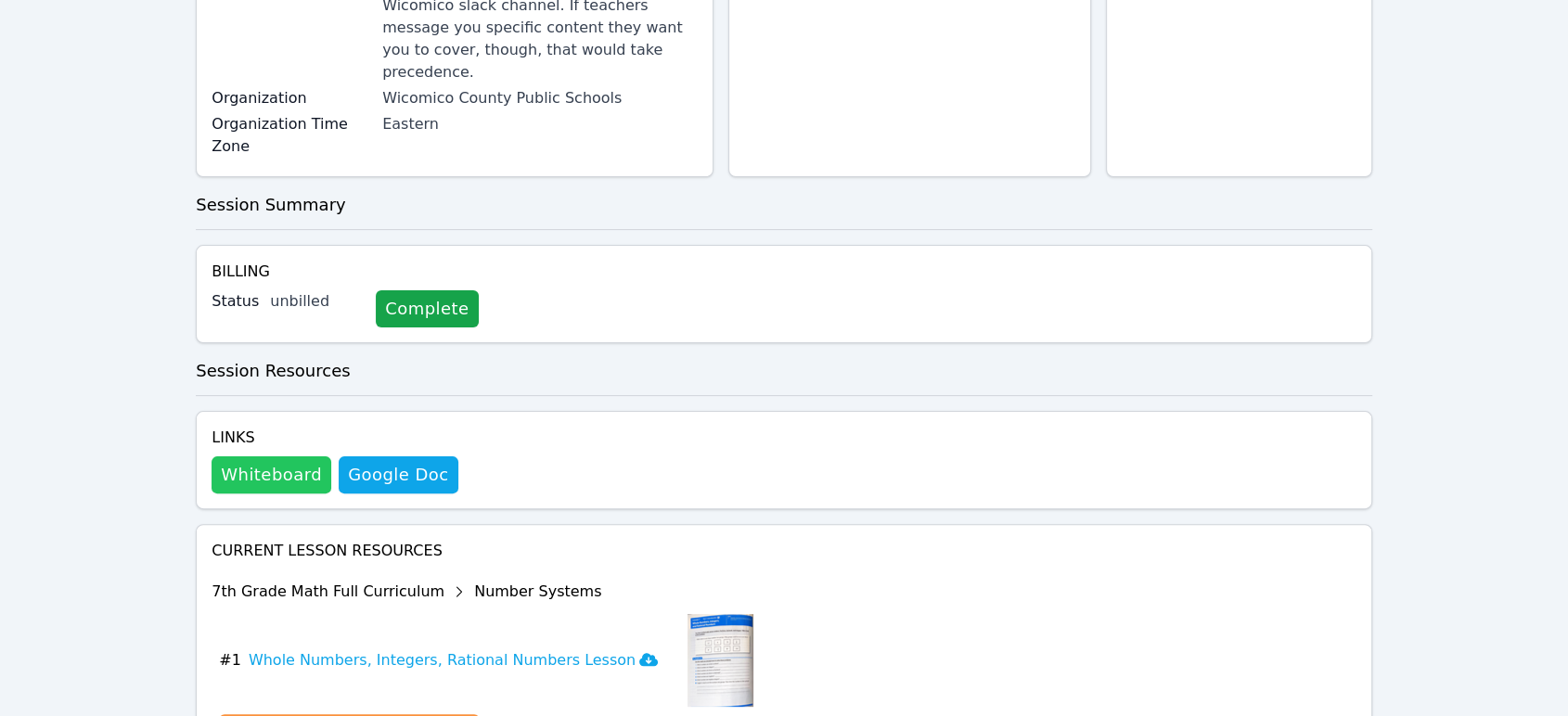
click at [296, 456] on button "Whiteboard" at bounding box center [271, 475] width 120 height 37
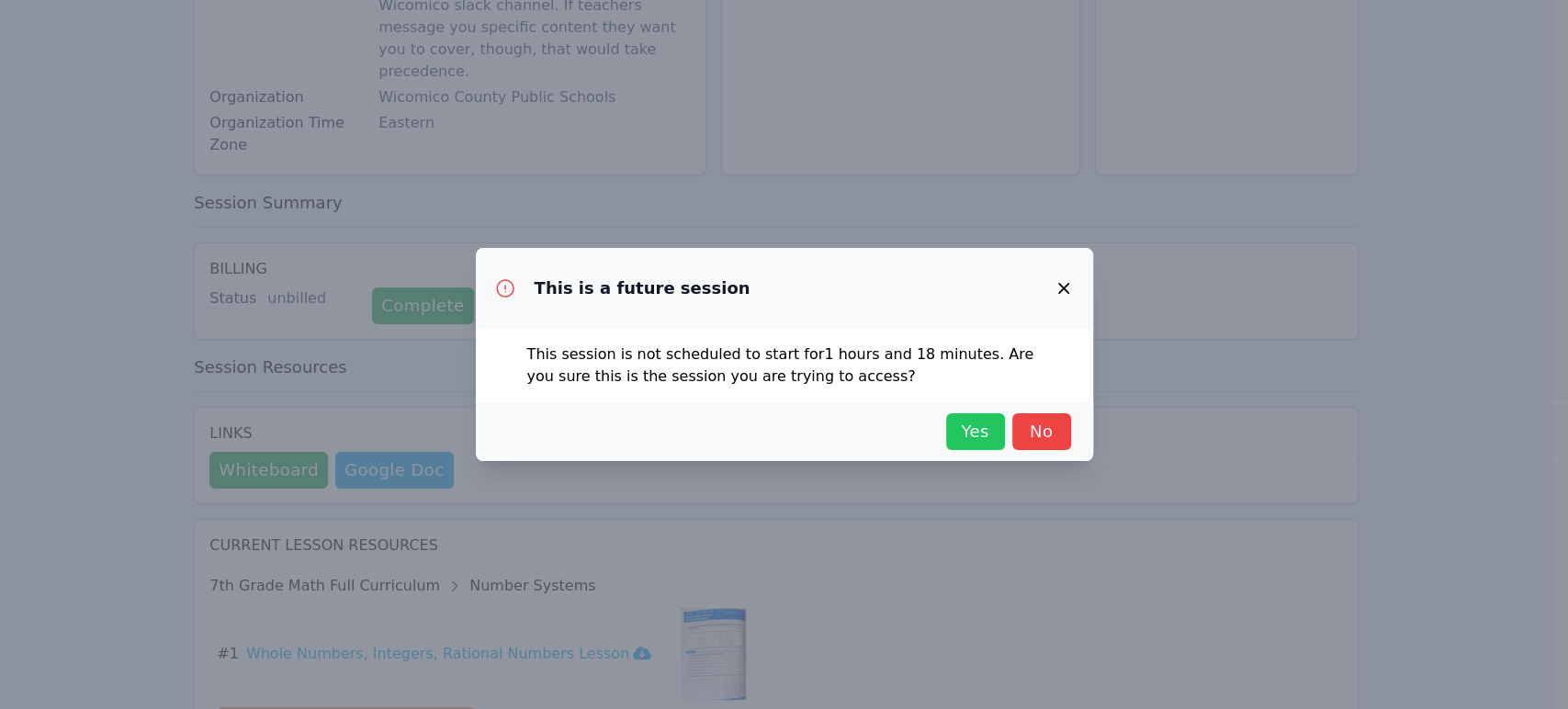
click at [767, 417] on button "Yes" at bounding box center [976, 432] width 59 height 36
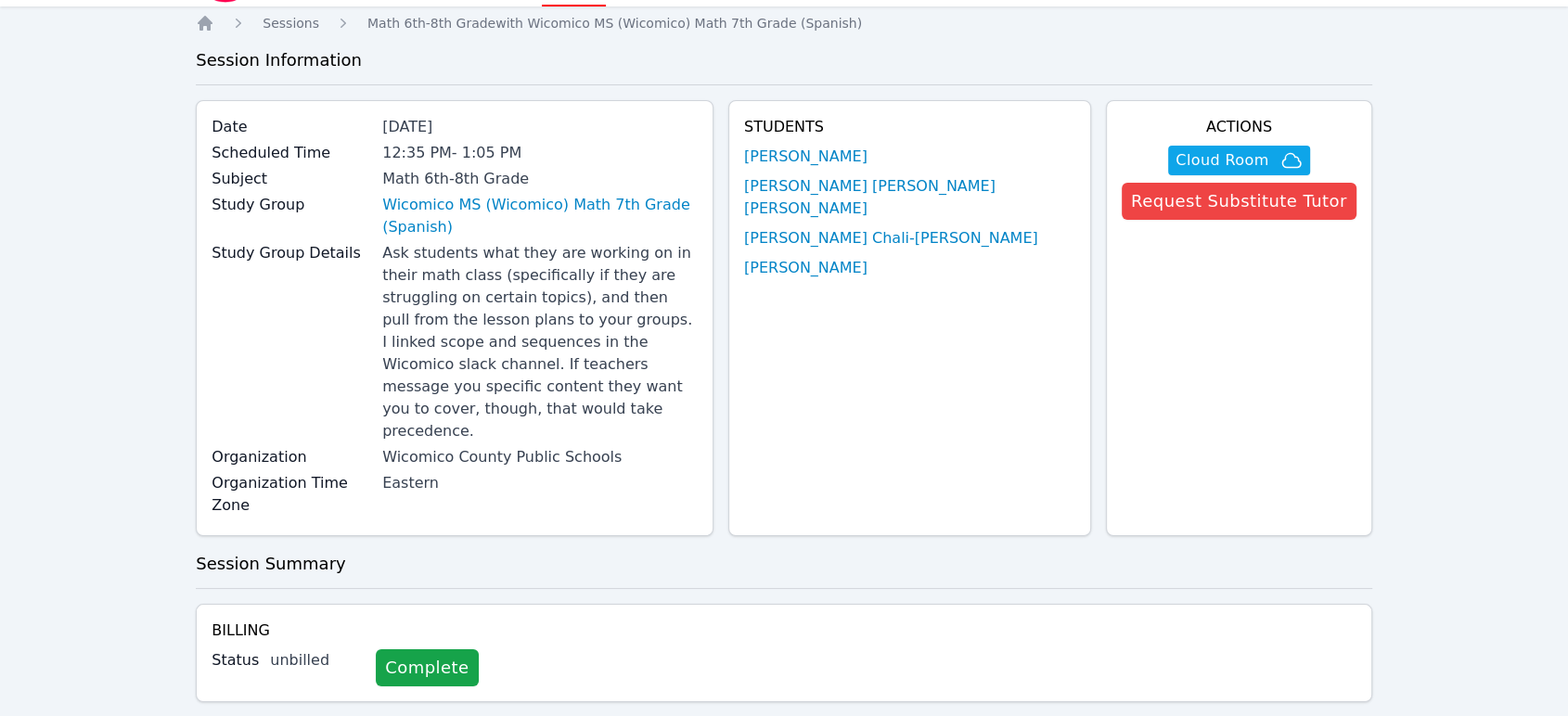
scroll to position [0, 0]
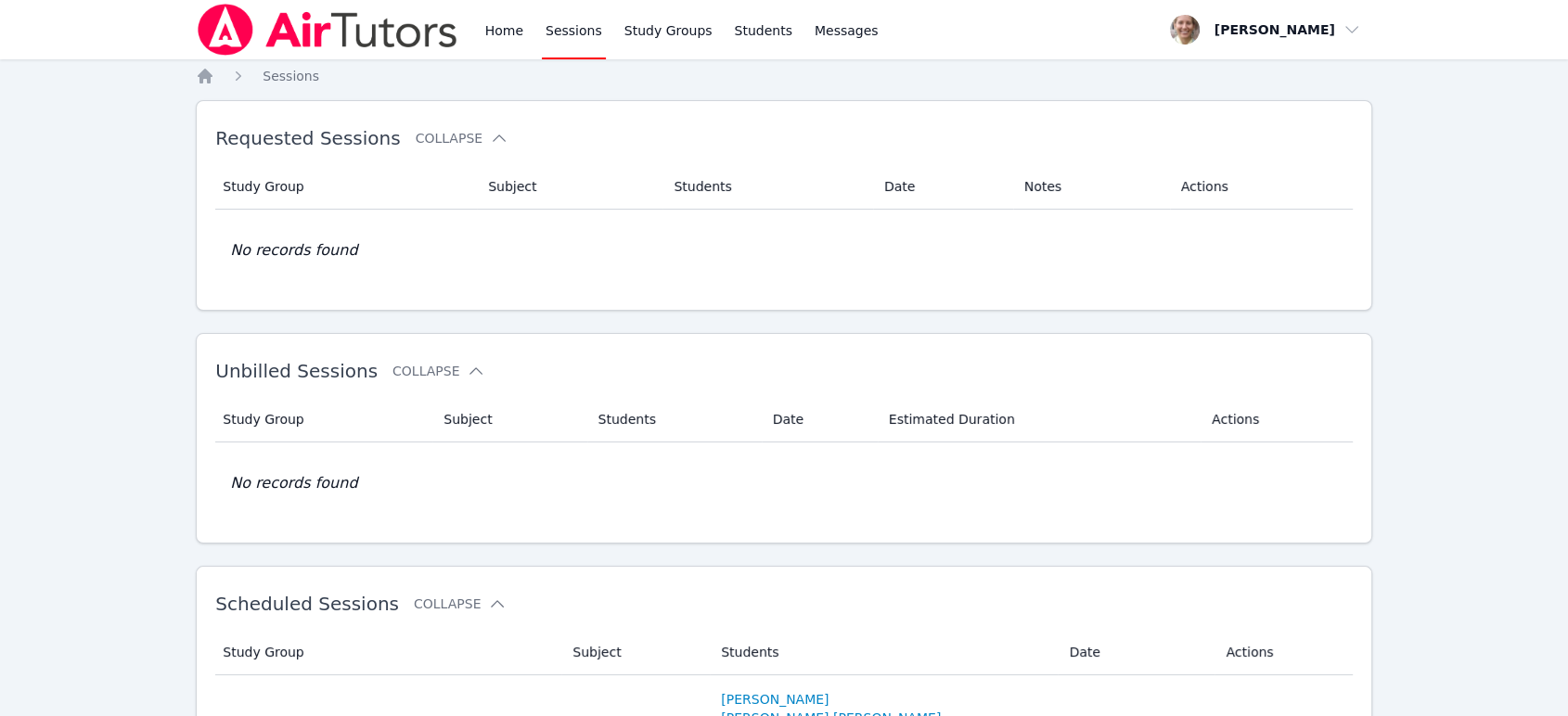
scroll to position [412, 0]
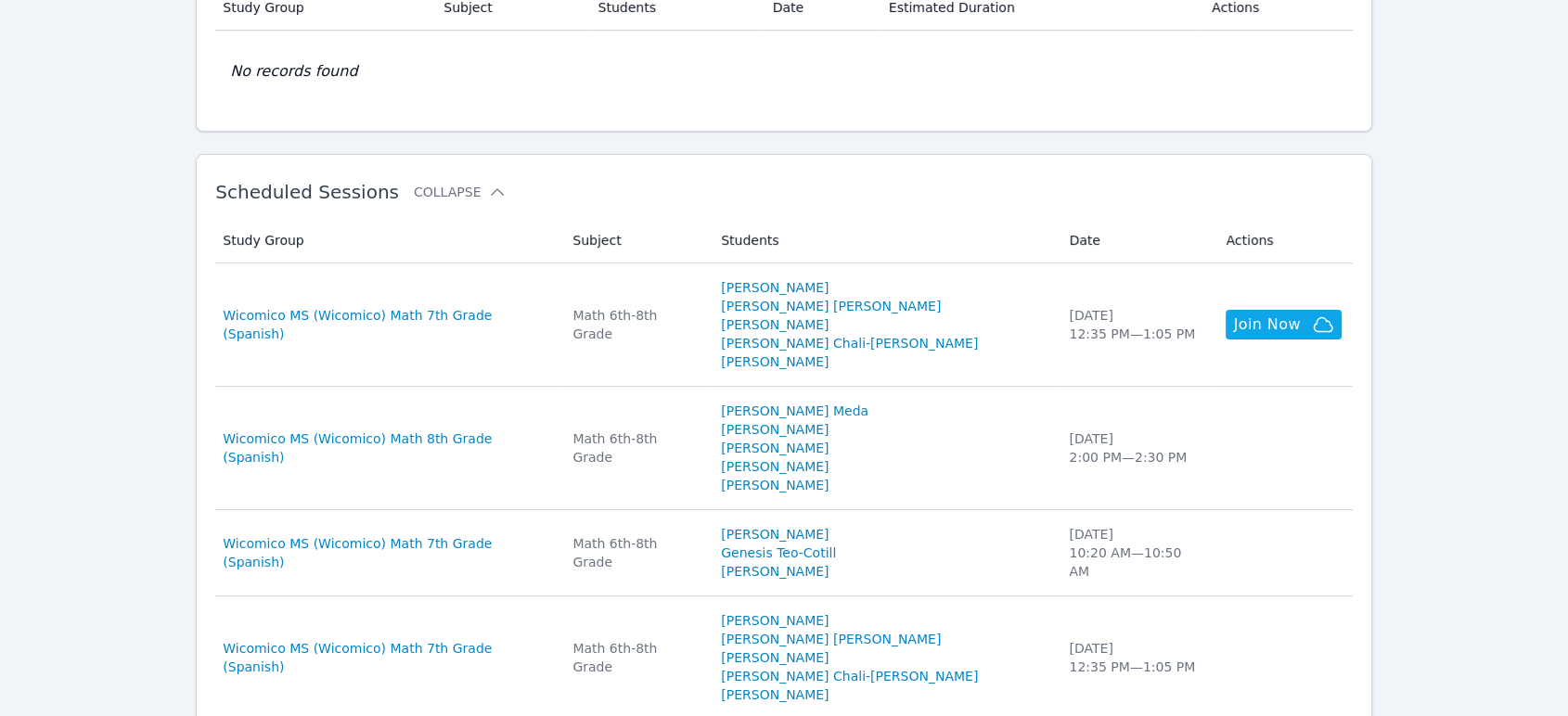
click at [561, 465] on td "Study Group Wicomico MS (Wicomico) Math 8th Grade (Spanish)" at bounding box center [388, 449] width 347 height 124
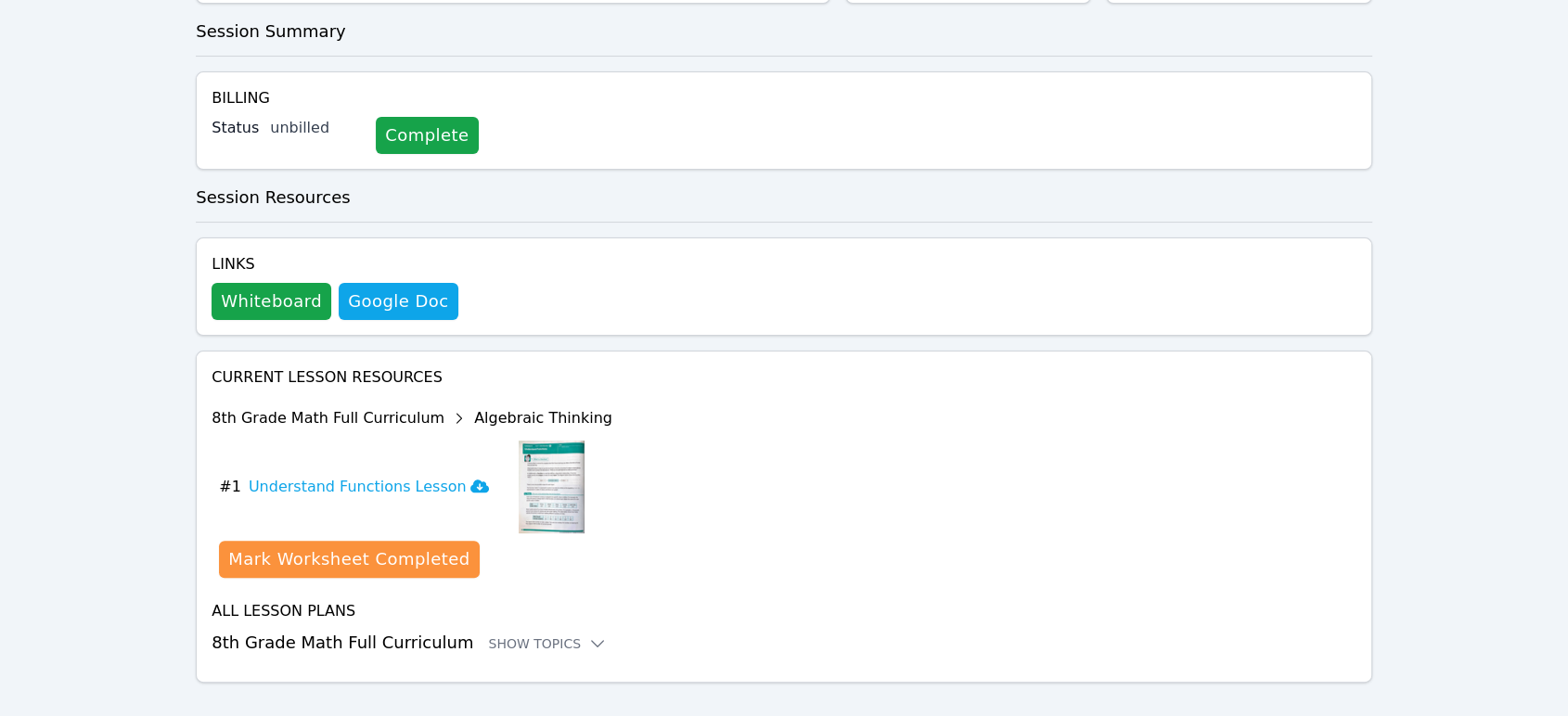
scroll to position [498, 0]
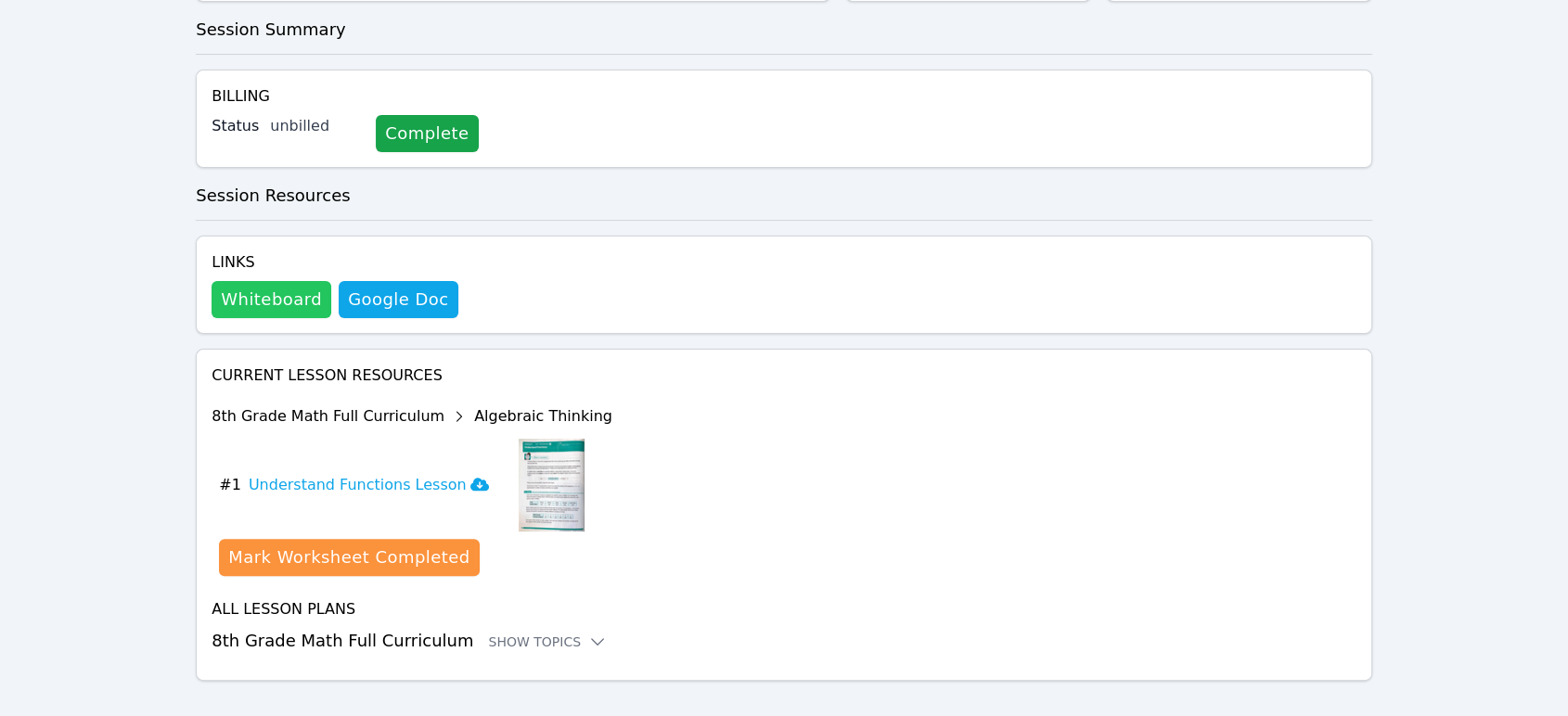
click at [262, 281] on button "Whiteboard" at bounding box center [271, 299] width 120 height 37
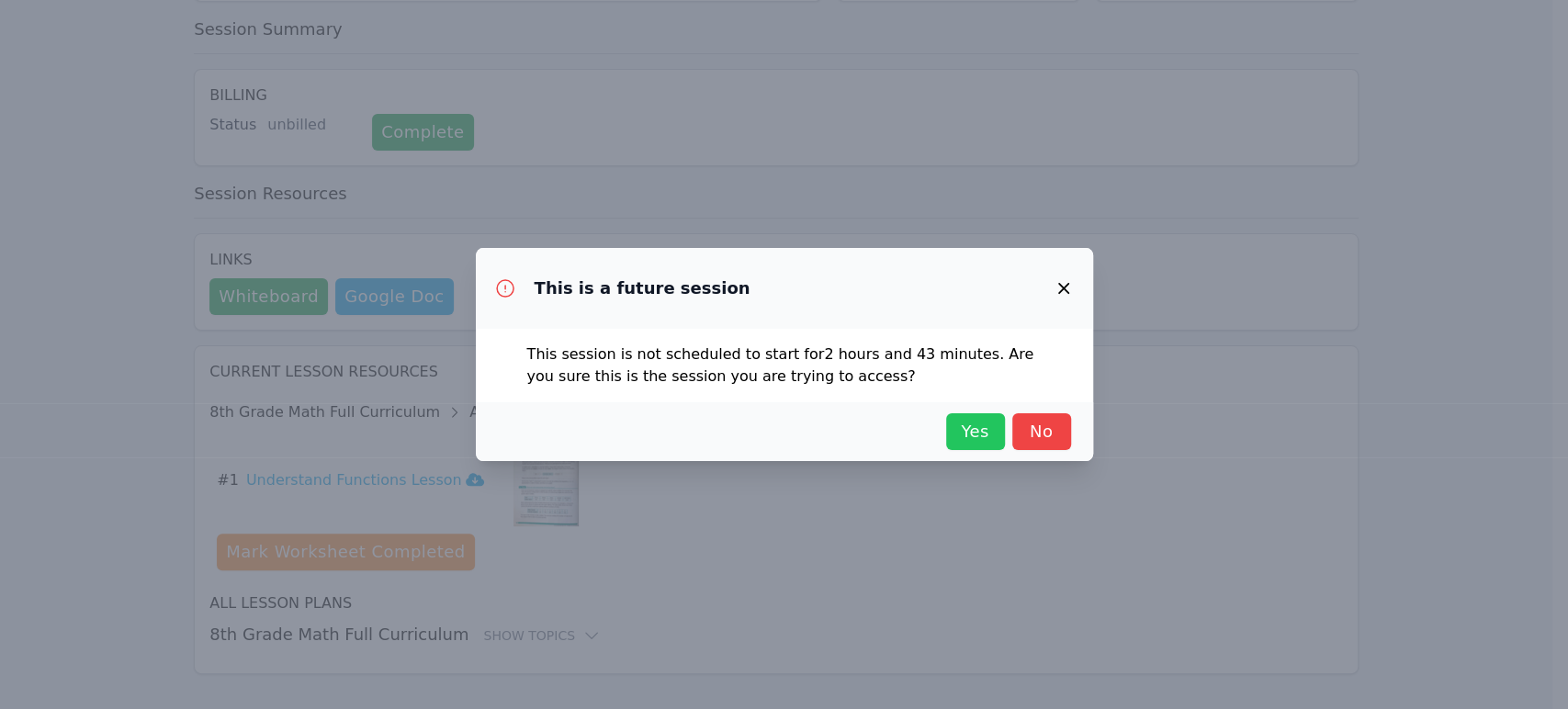
click at [767, 425] on span "Yes" at bounding box center [976, 431] width 40 height 26
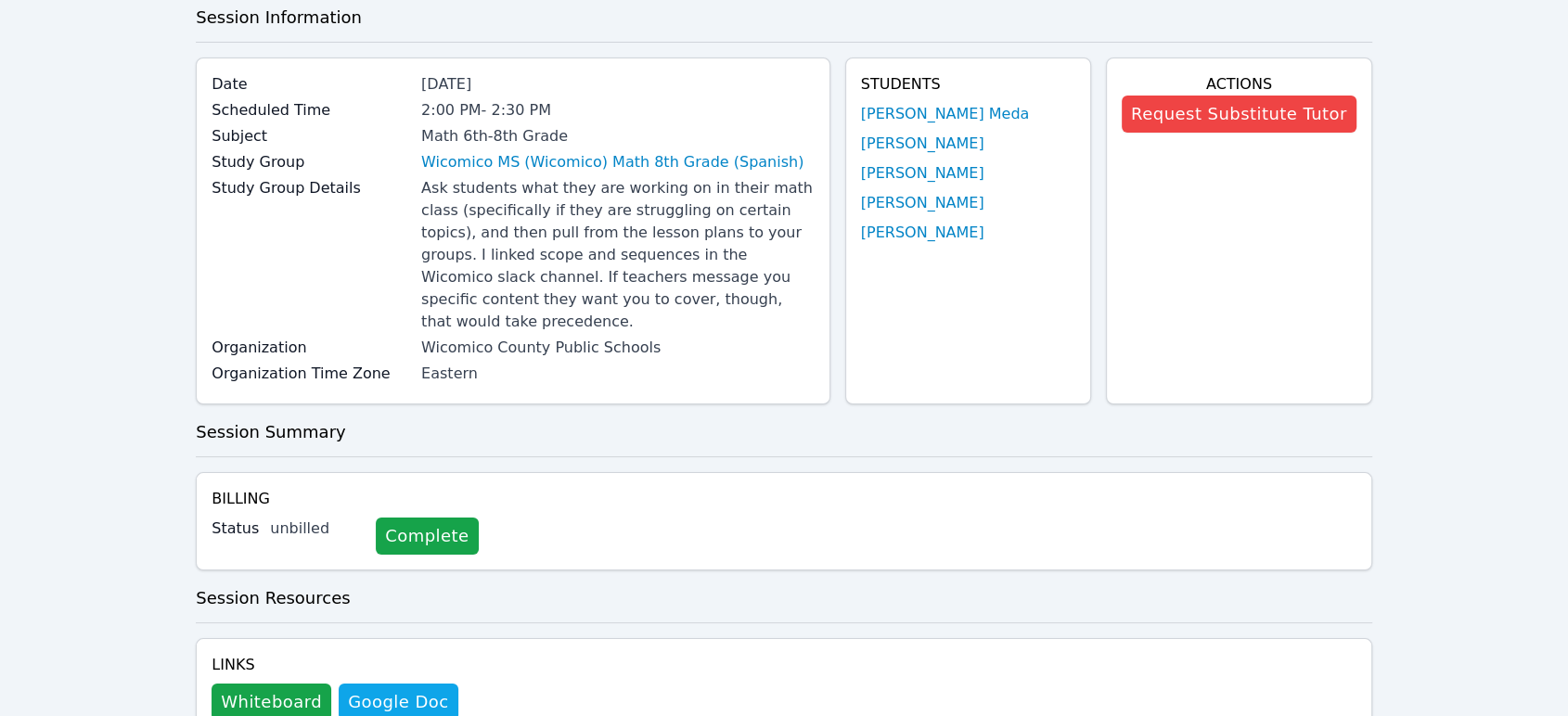
scroll to position [0, 0]
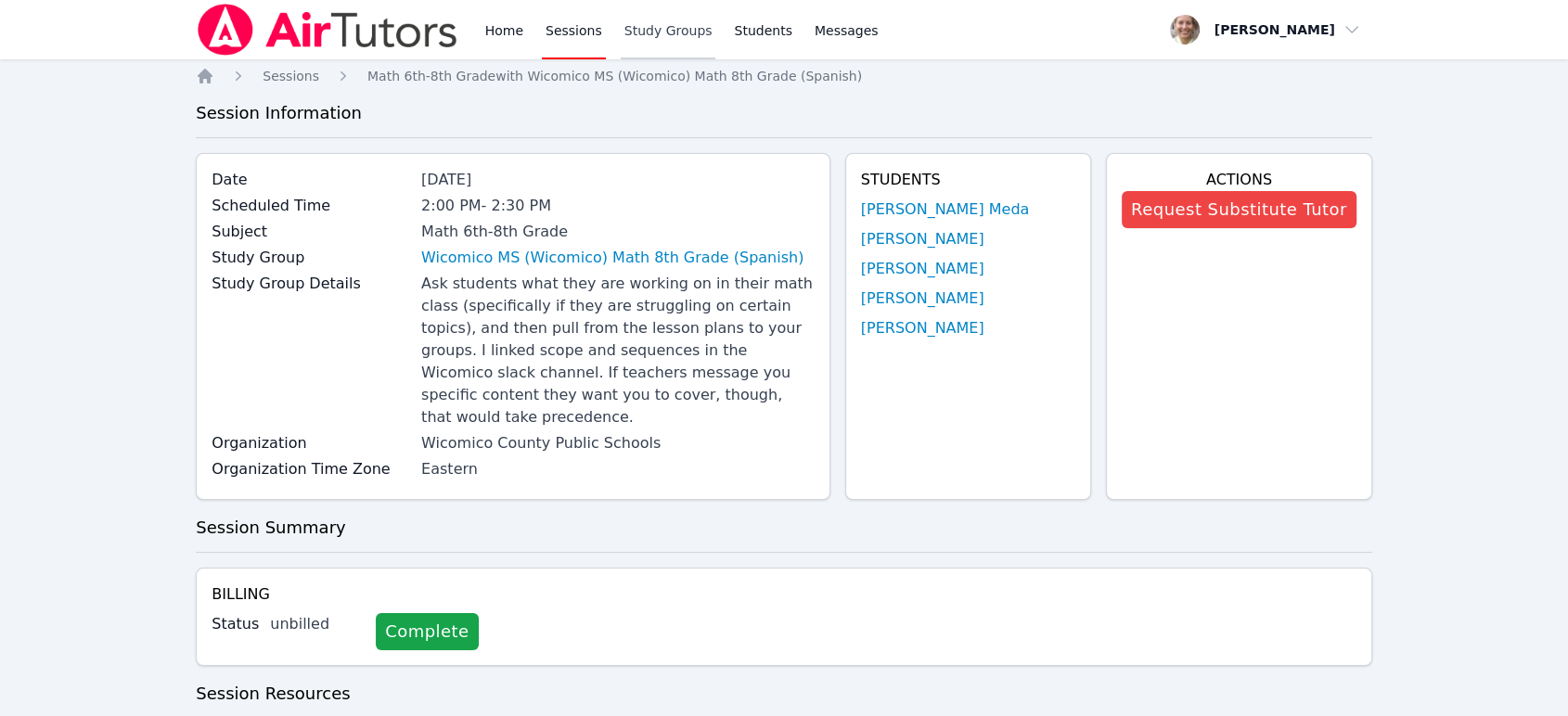
click at [625, 35] on link "Study Groups" at bounding box center [668, 30] width 96 height 60
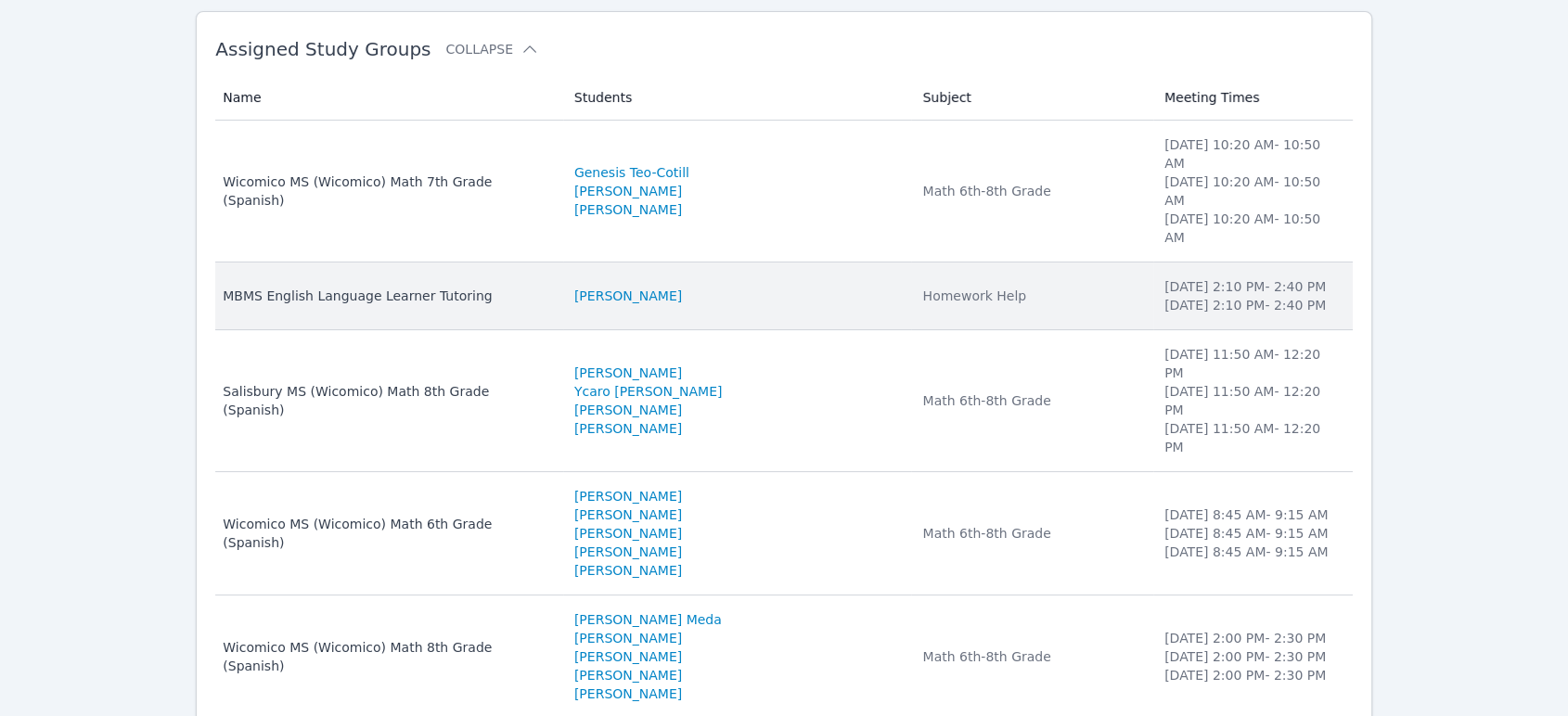
scroll to position [309, 0]
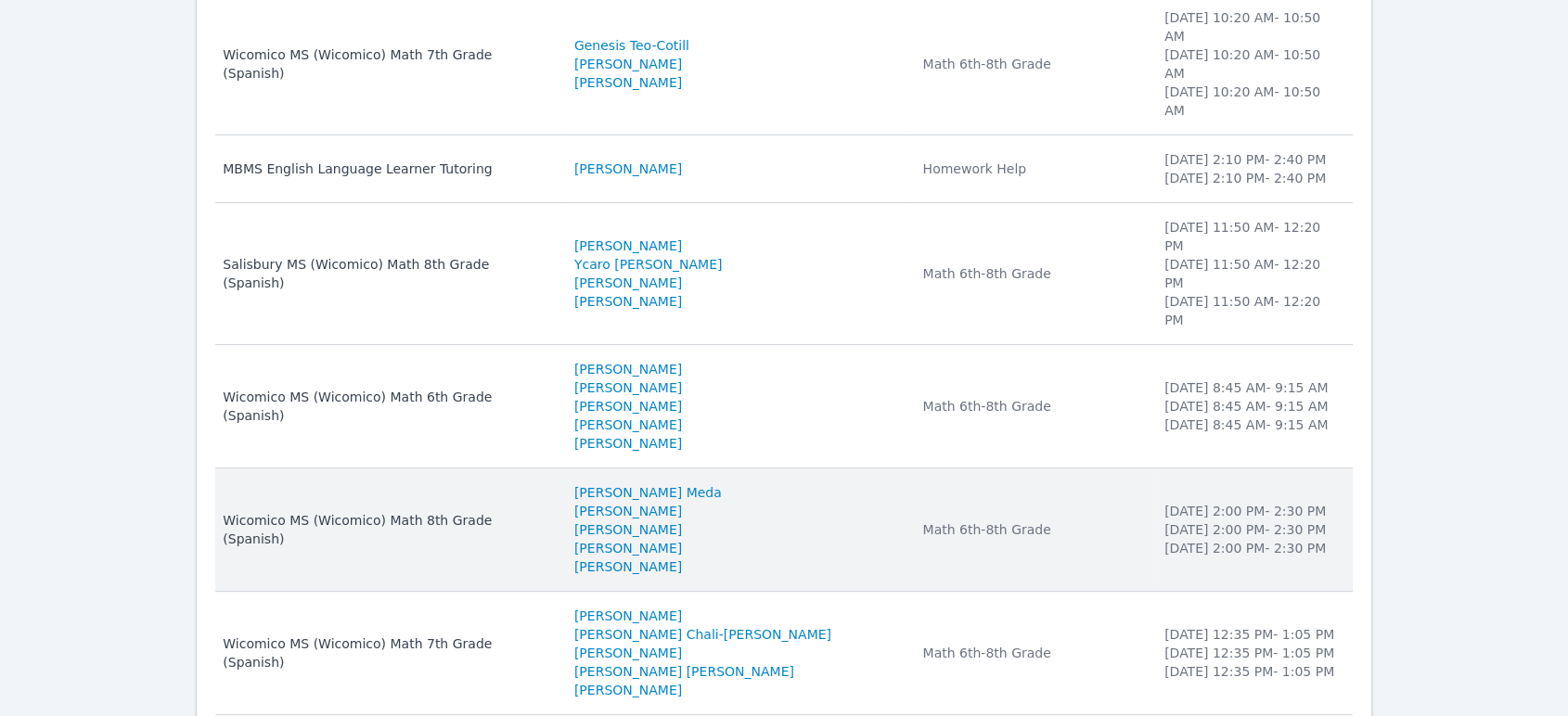
click at [504, 468] on td "Name Wicomico MS (Wicomico) Math 8th Grade (Spanish)" at bounding box center [389, 530] width 348 height 124
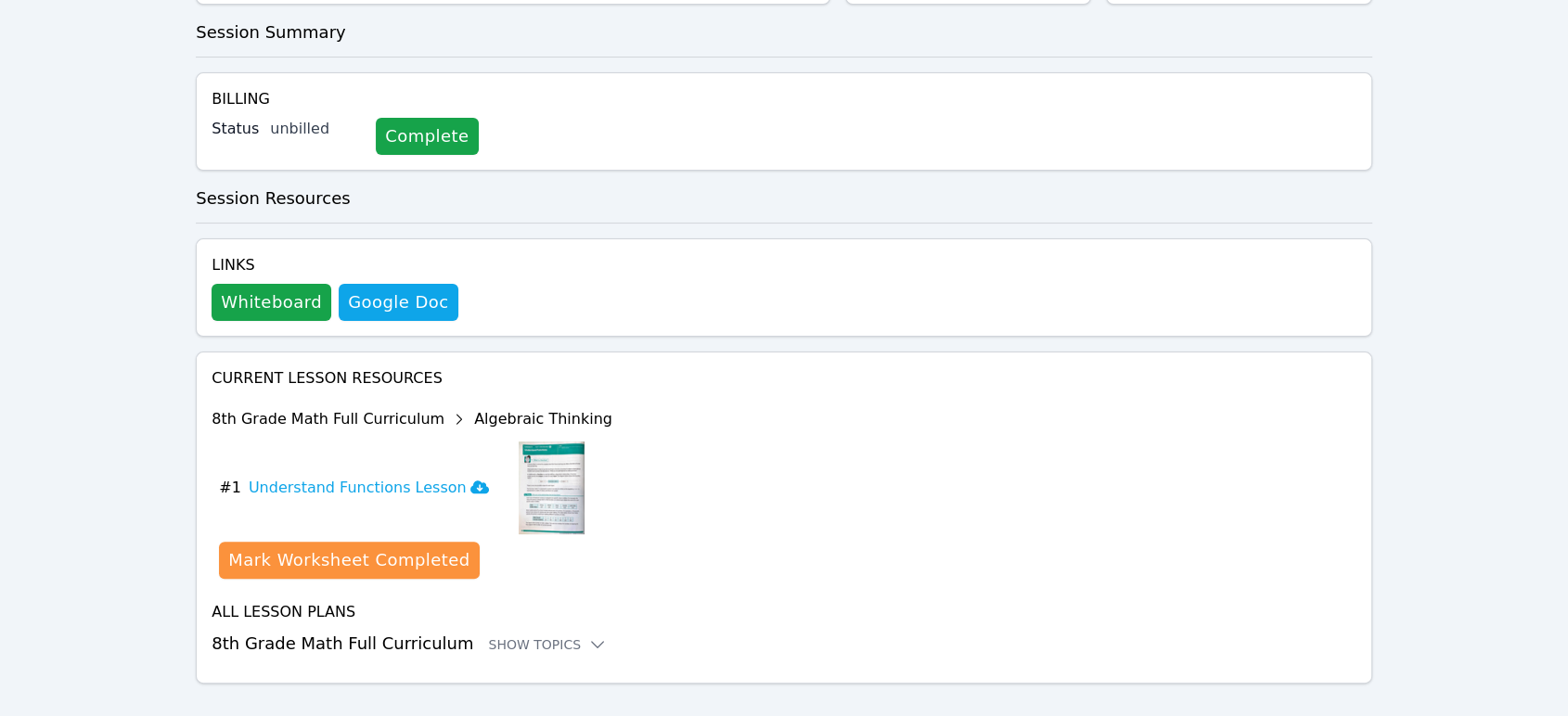
scroll to position [498, 0]
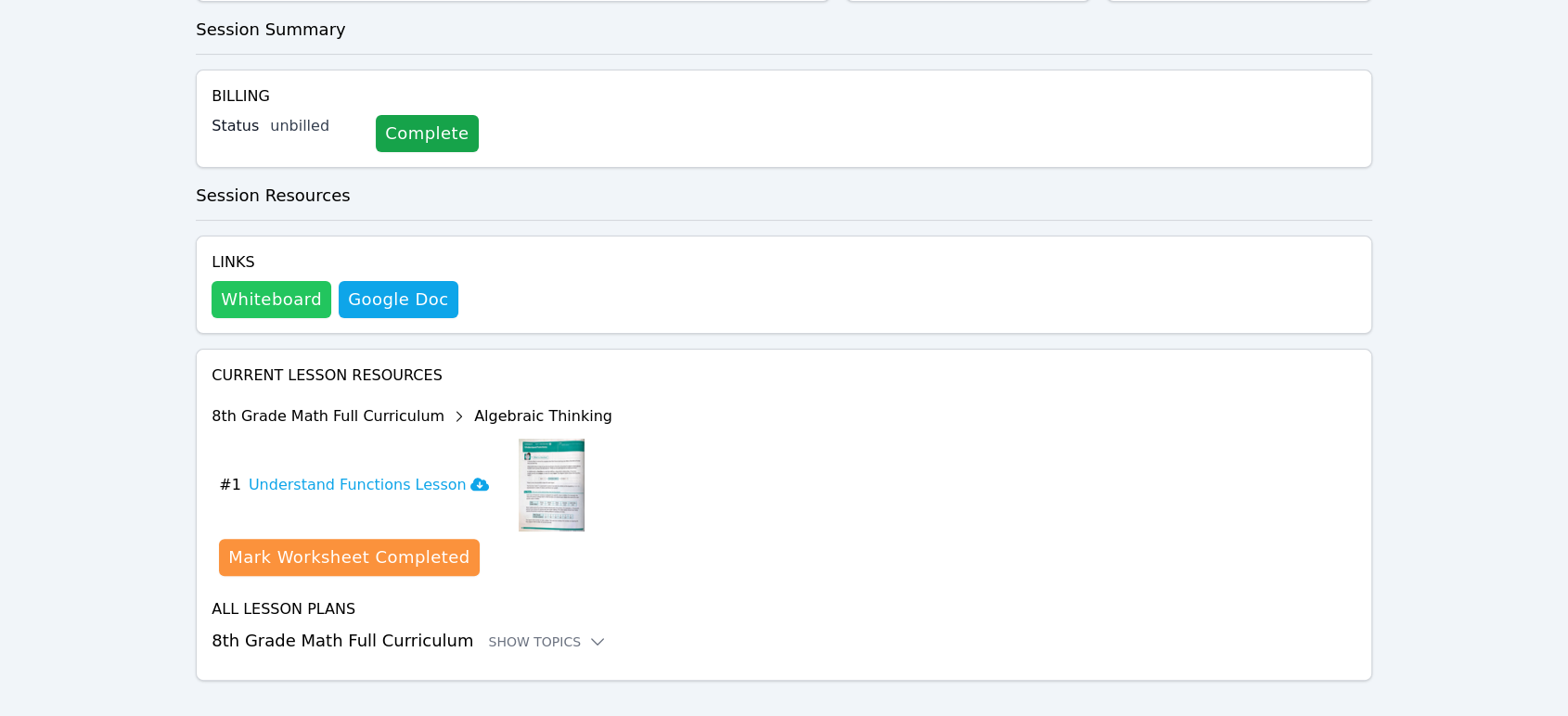
click at [285, 281] on button "Whiteboard" at bounding box center [271, 299] width 120 height 37
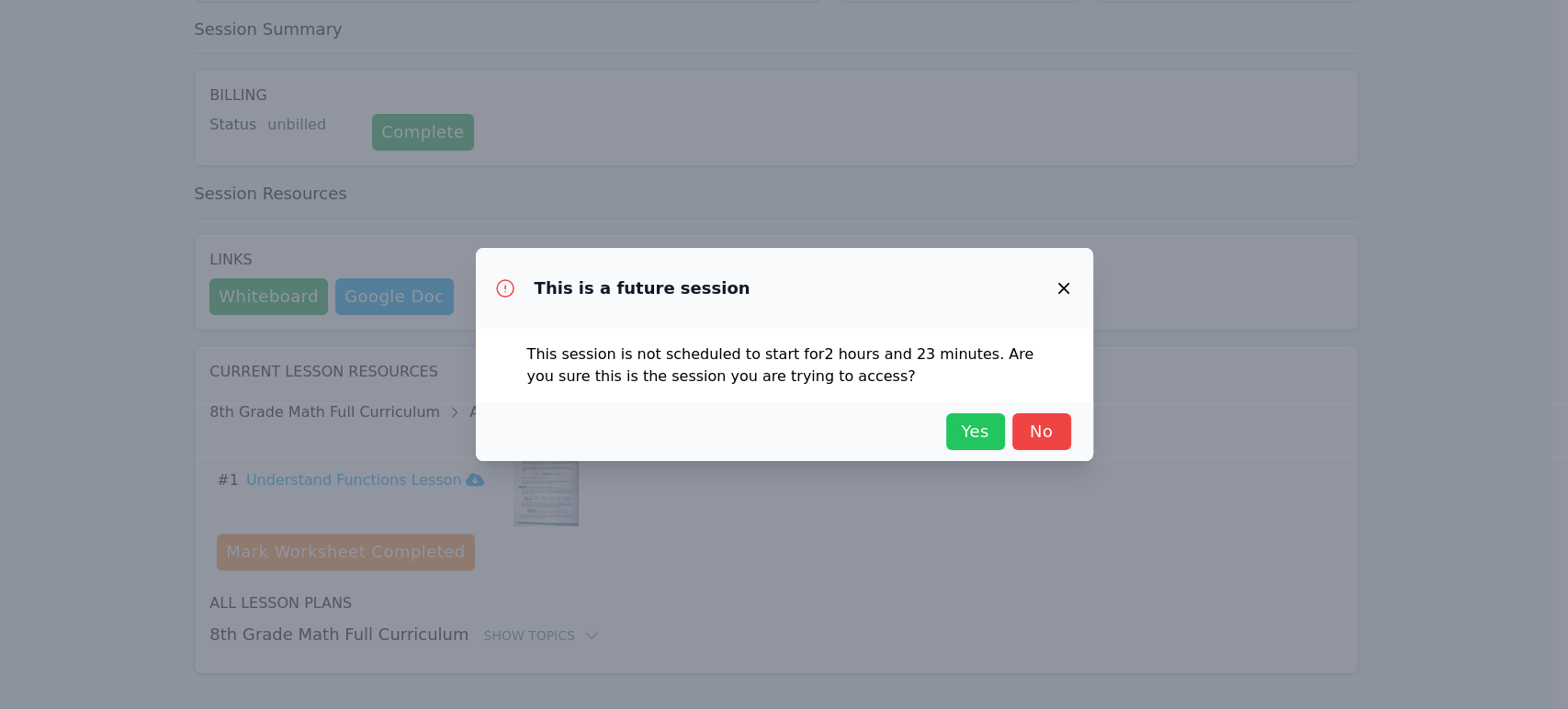
click at [767, 422] on div "Yes No" at bounding box center [784, 432] width 573 height 36
click at [767, 424] on button "Yes" at bounding box center [976, 432] width 59 height 36
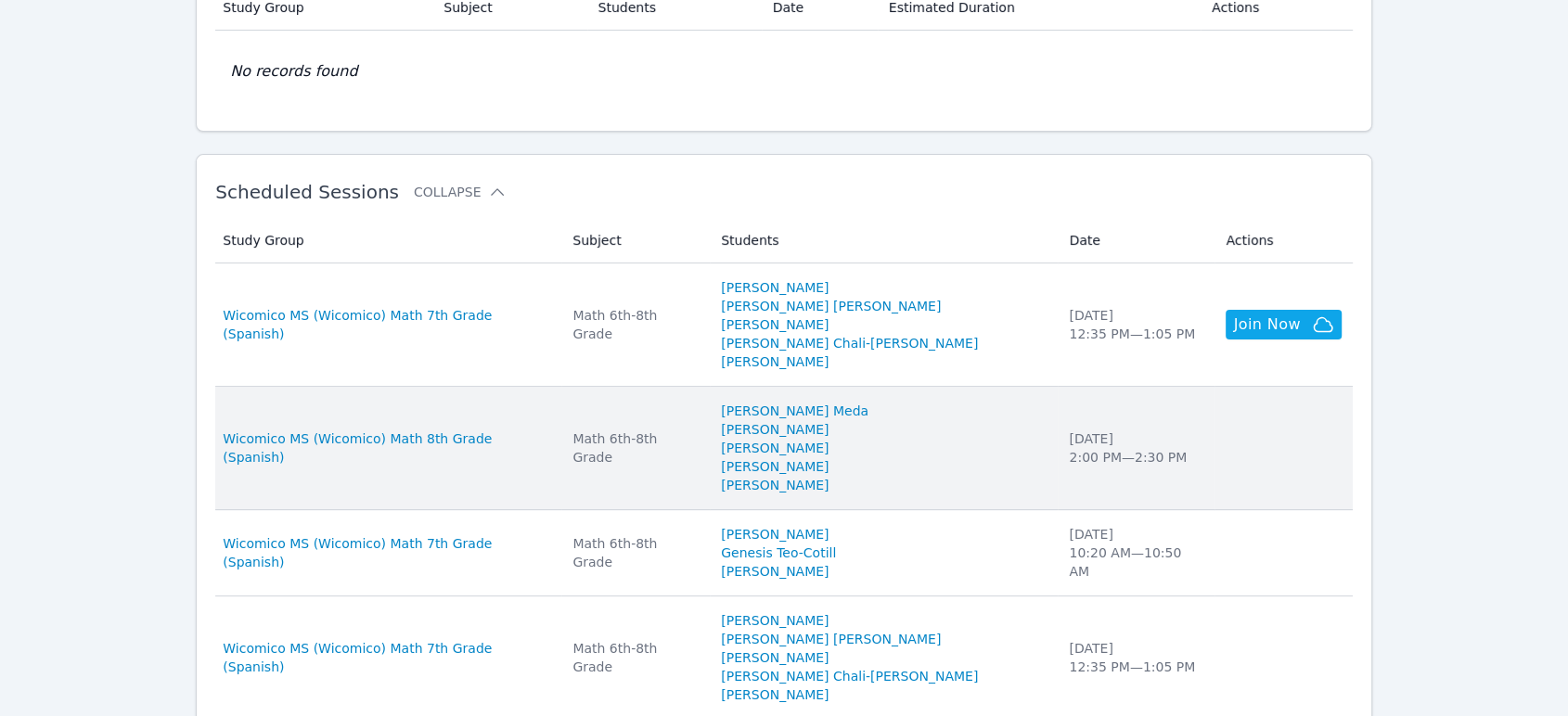
scroll to position [309, 0]
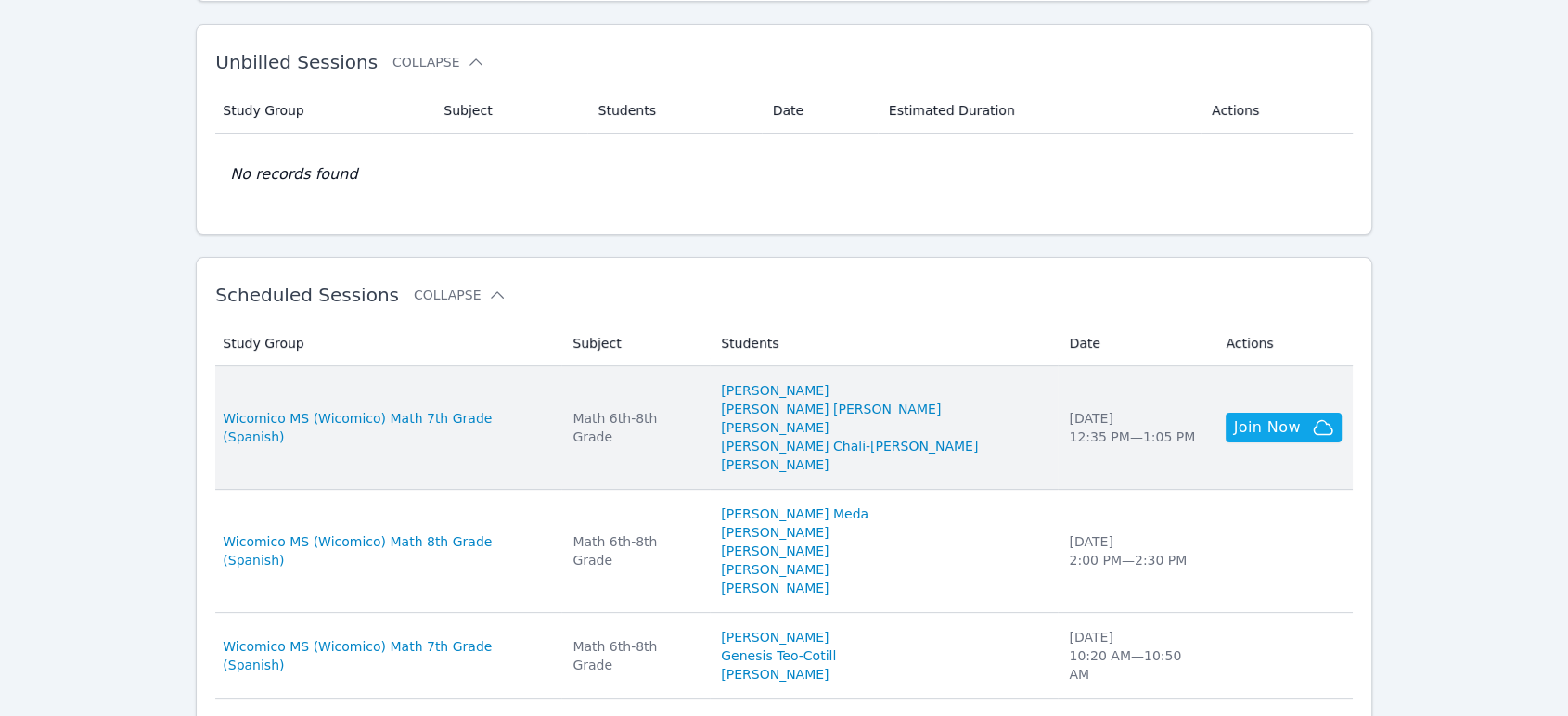
click at [492, 446] on td "Study Group Wicomico MS (Wicomico) Math 7th Grade (Spanish)" at bounding box center [388, 428] width 347 height 124
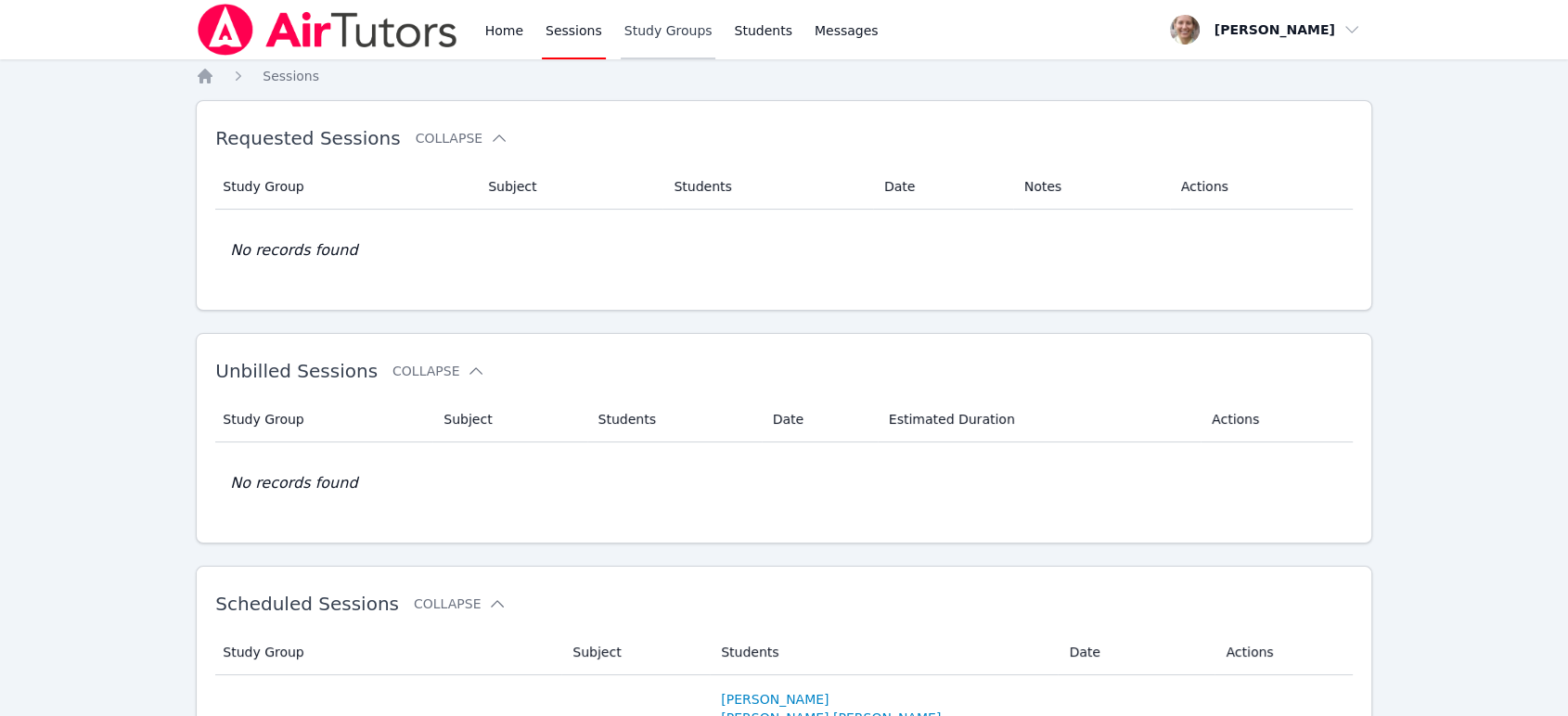
click at [660, 30] on link "Study Groups" at bounding box center [668, 30] width 96 height 60
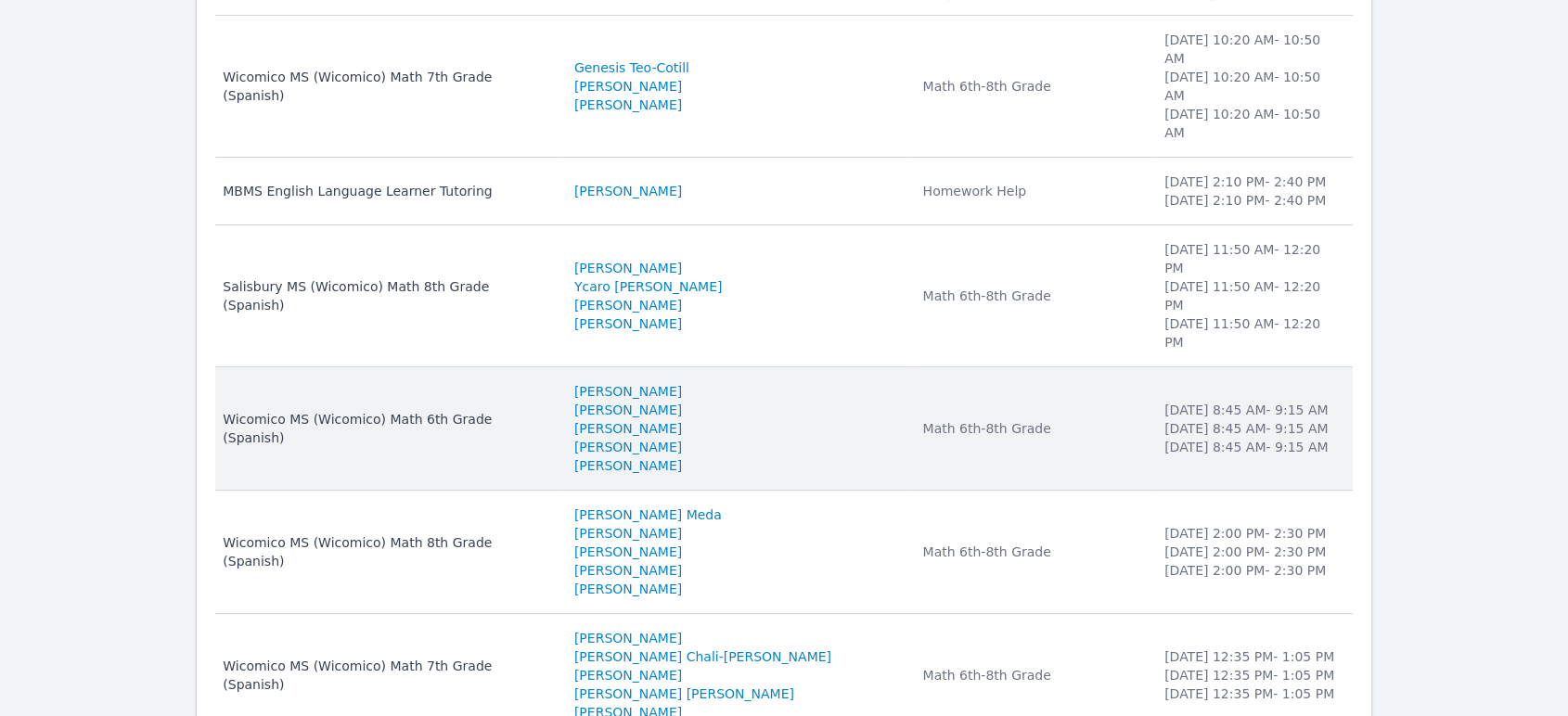
scroll to position [309, 0]
